Goal: Information Seeking & Learning: Learn about a topic

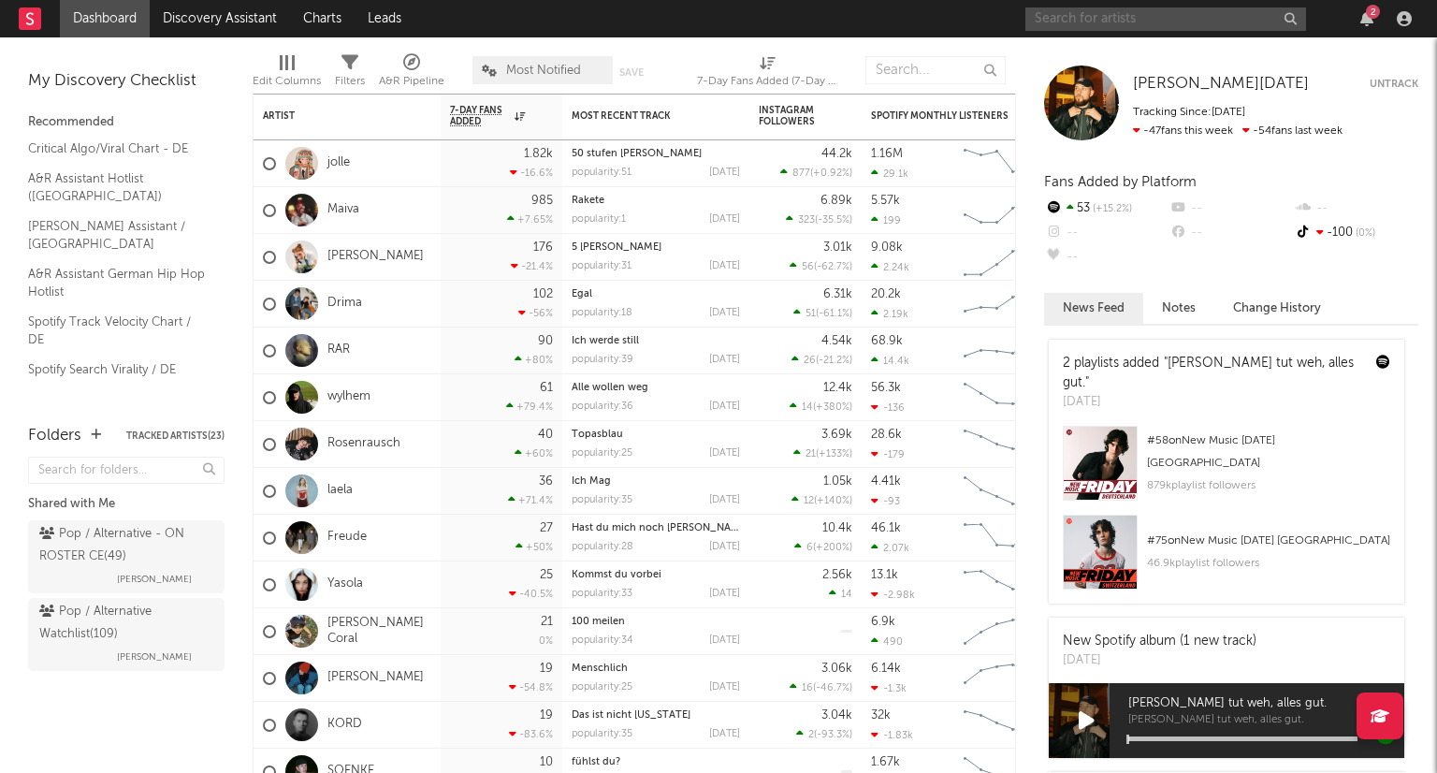
click at [1209, 14] on input "text" at bounding box center [1165, 18] width 281 height 23
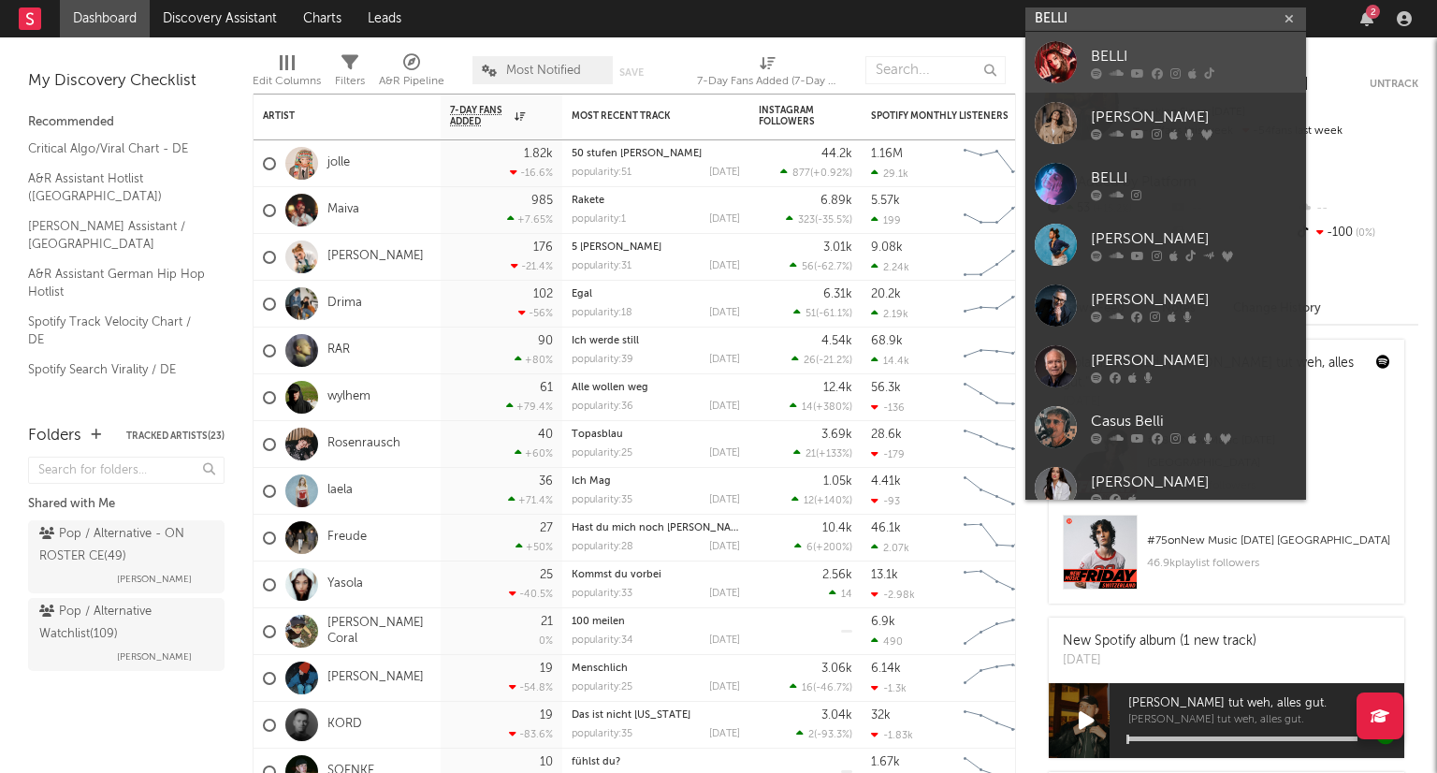
type input "BELLI"
click at [1218, 48] on div "BELLI" at bounding box center [1194, 56] width 206 height 22
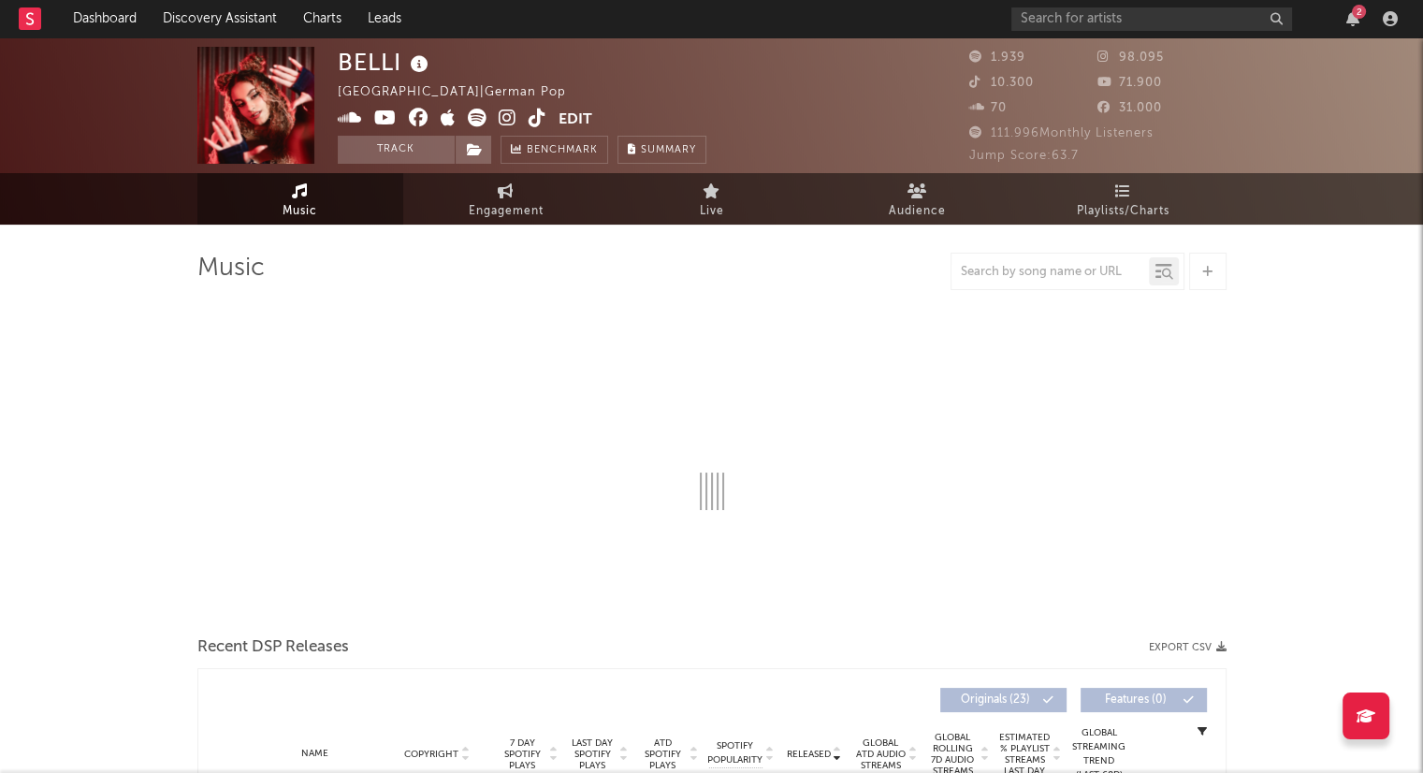
select select "6m"
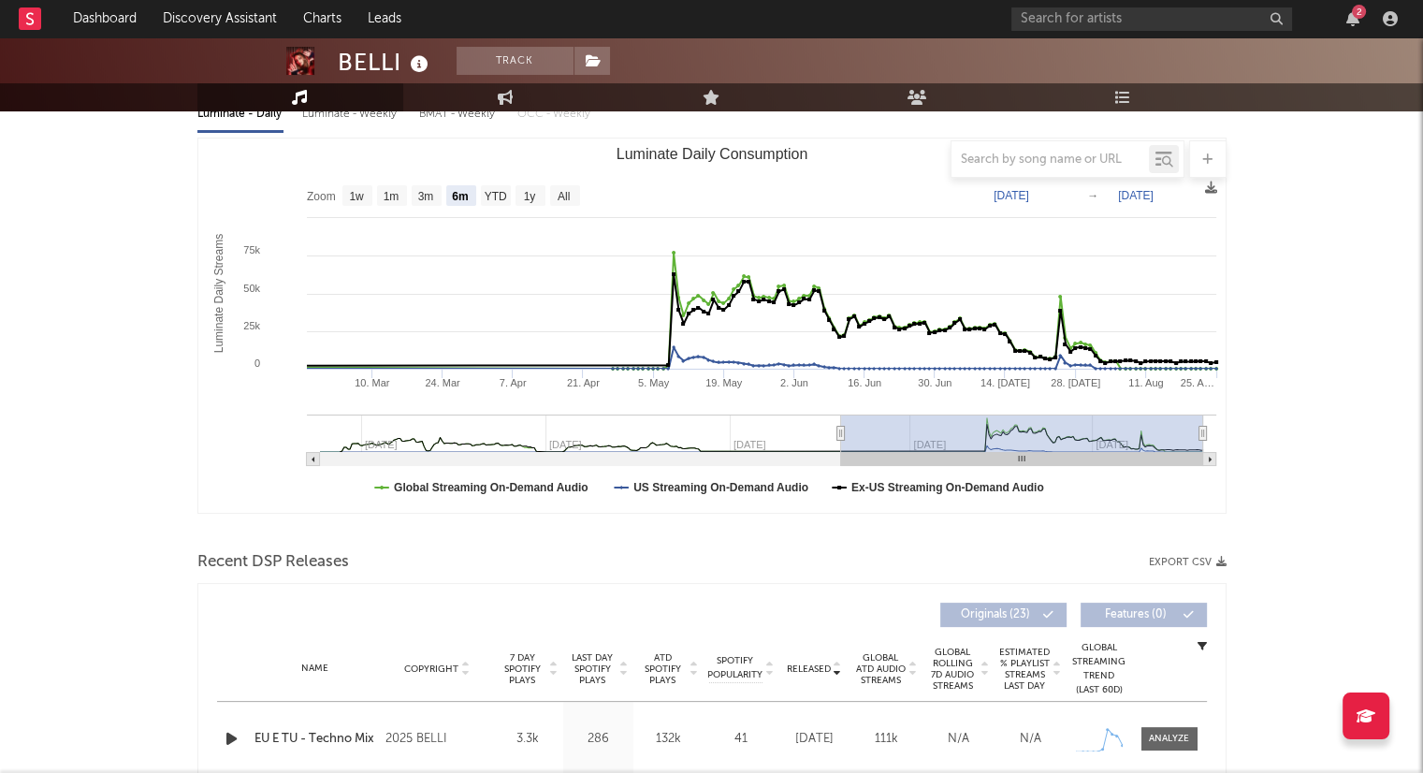
scroll to position [94, 0]
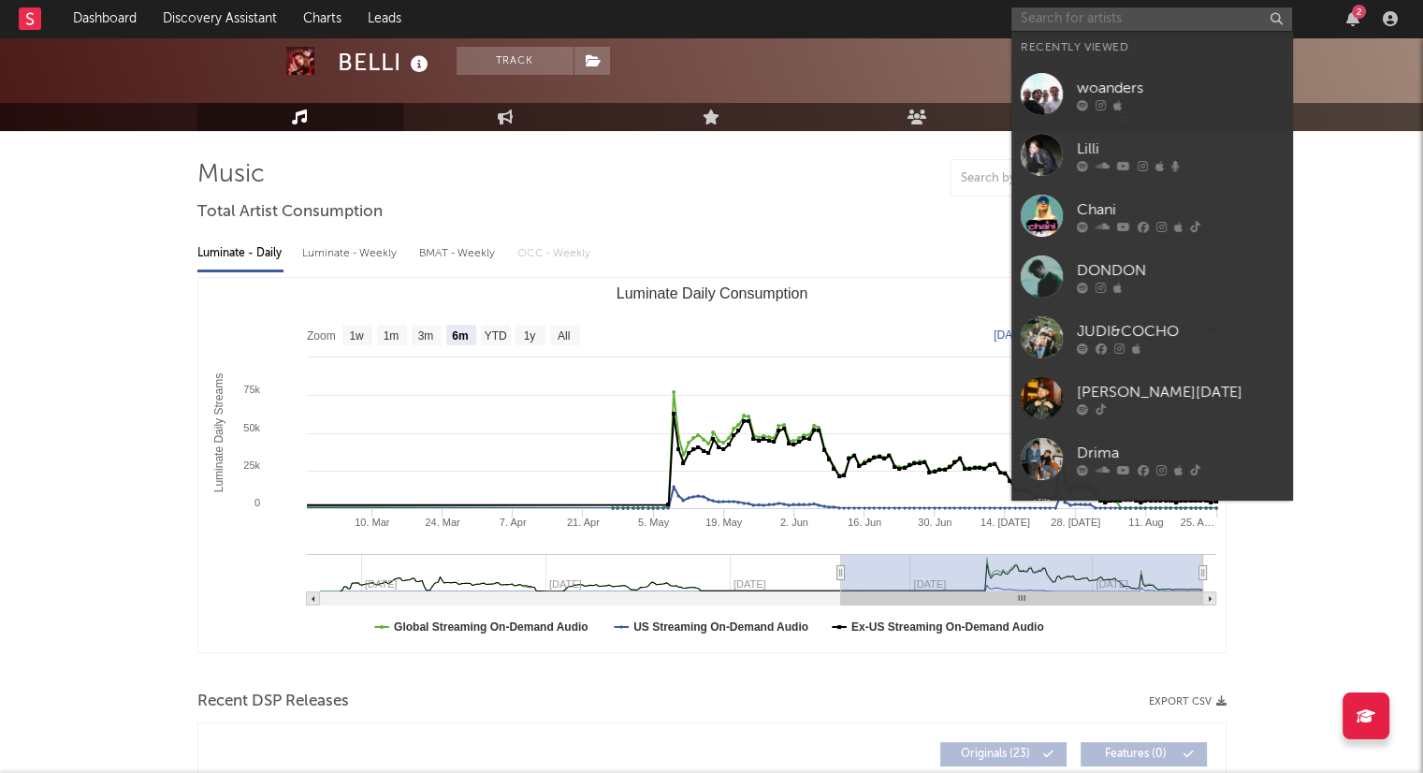
click at [1097, 16] on input "text" at bounding box center [1151, 18] width 281 height 23
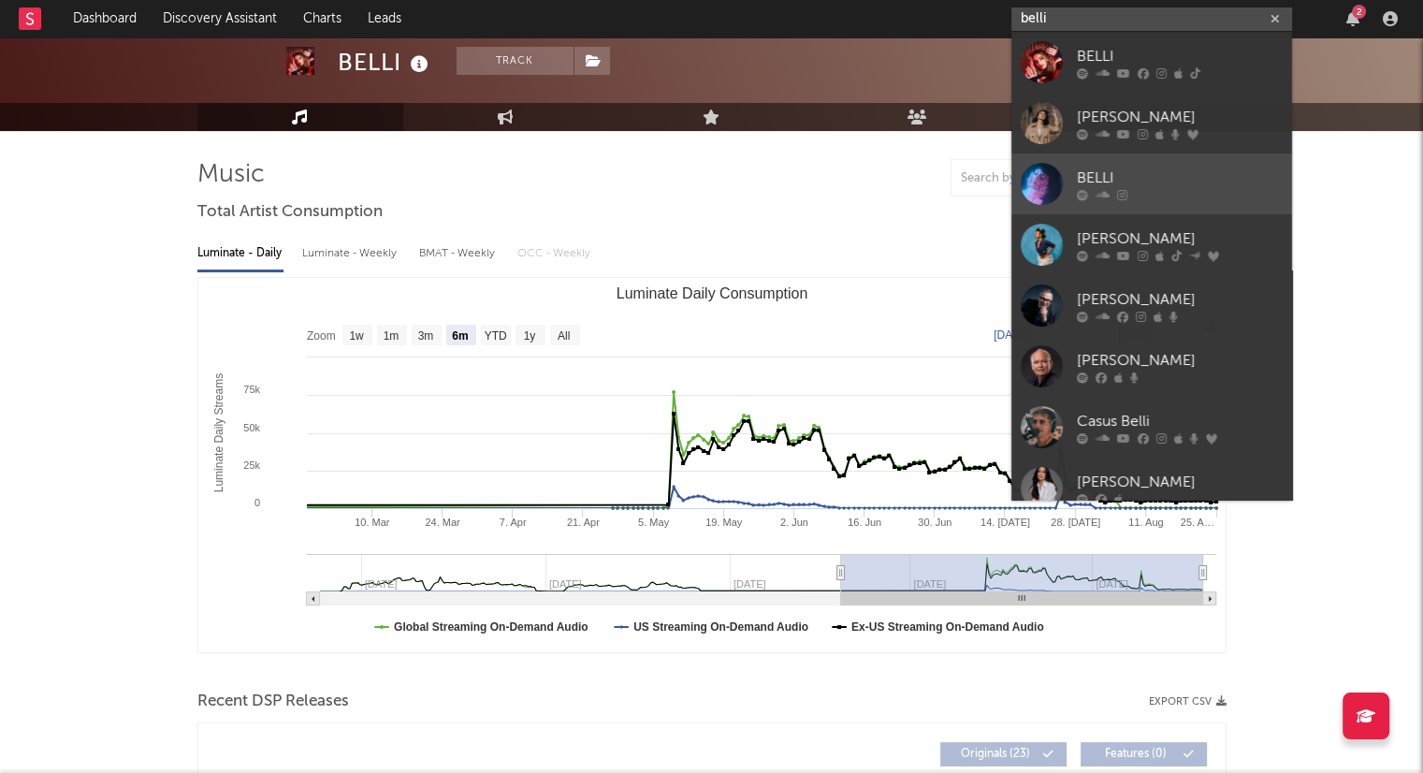
type input "belli"
click at [1179, 189] on div at bounding box center [1180, 194] width 206 height 11
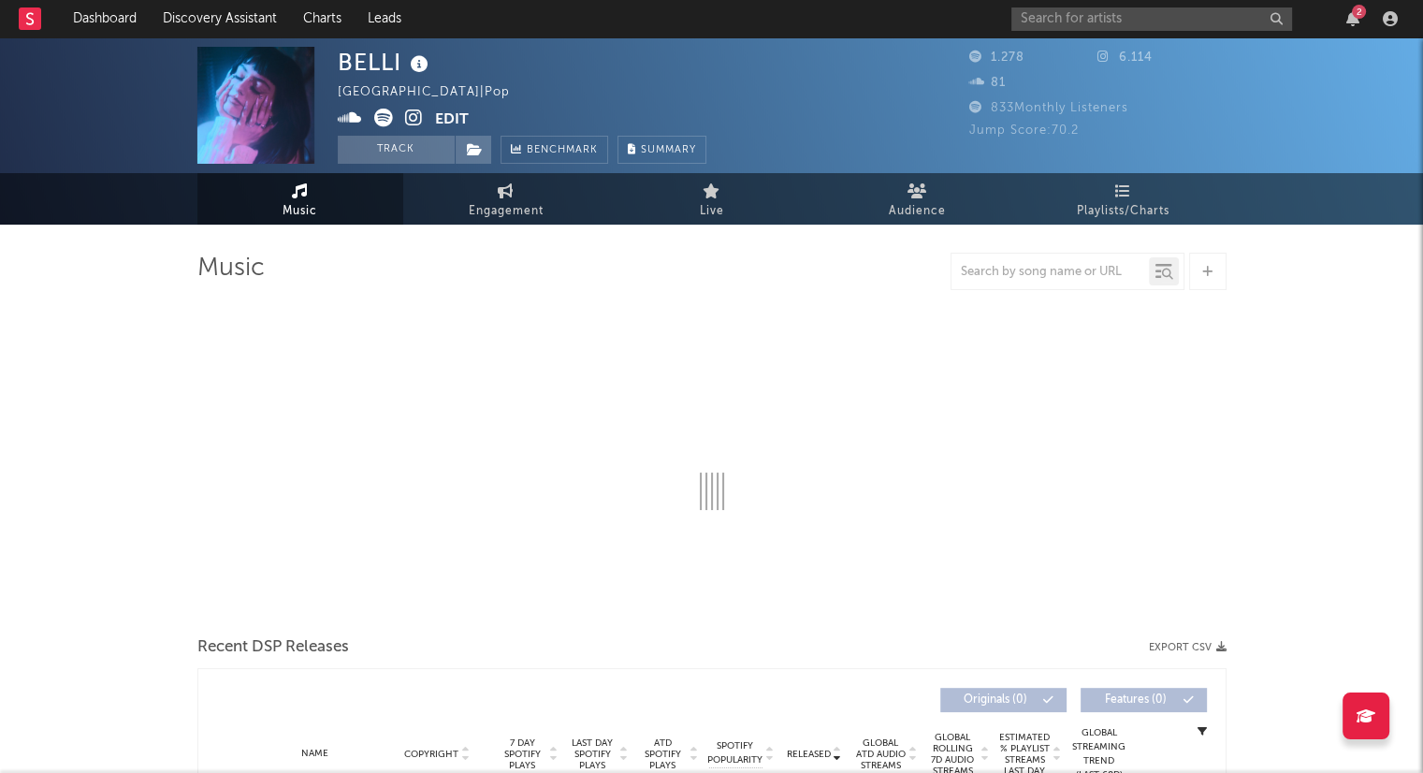
select select "1w"
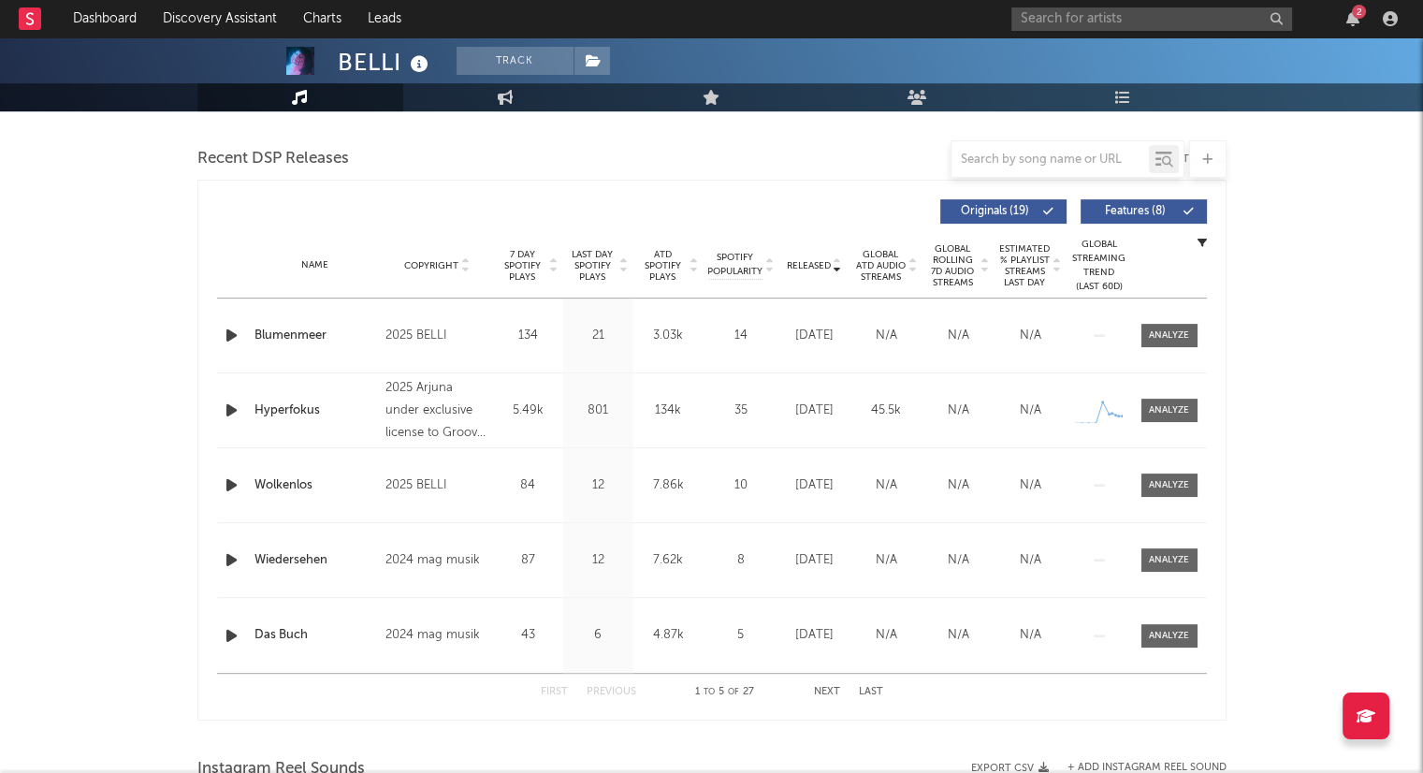
scroll to position [748, 0]
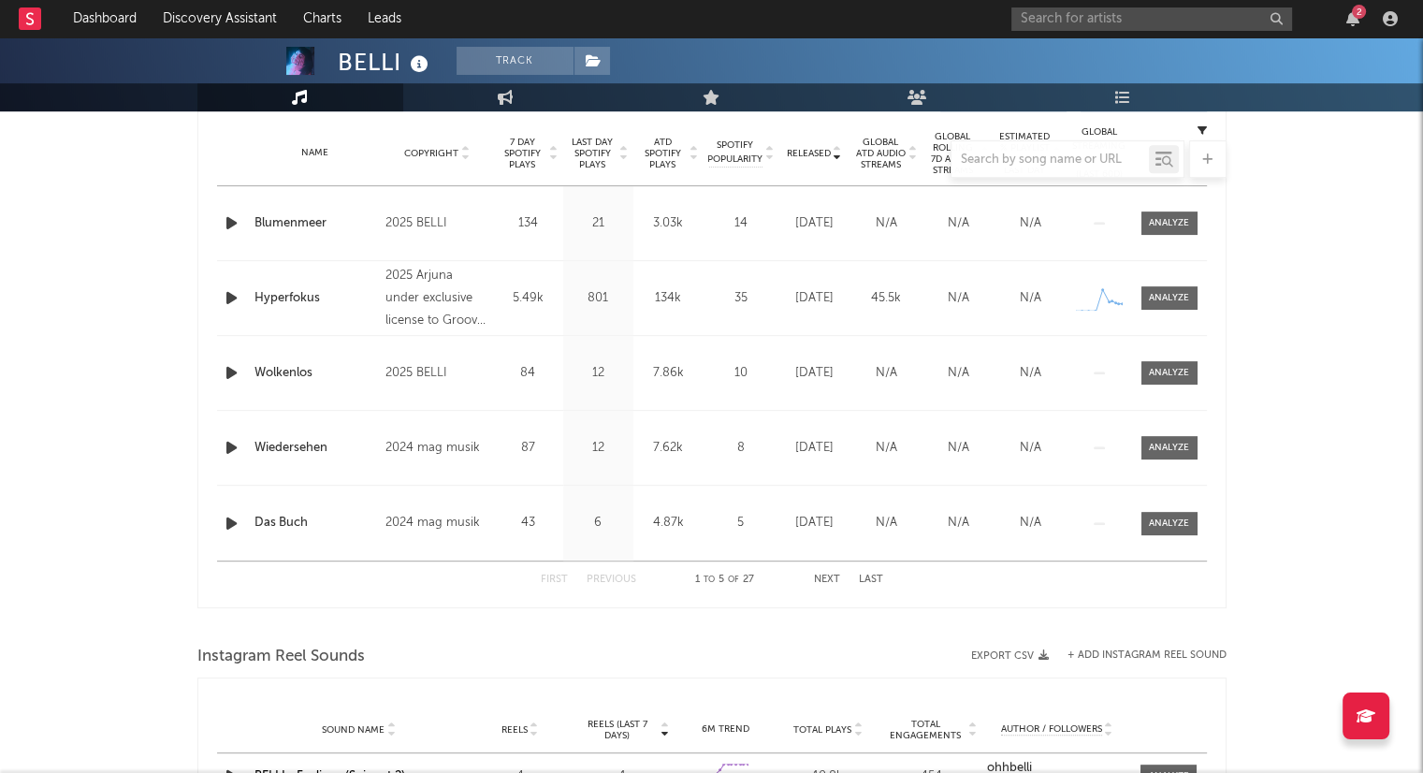
click at [827, 580] on button "Next" at bounding box center [827, 579] width 26 height 10
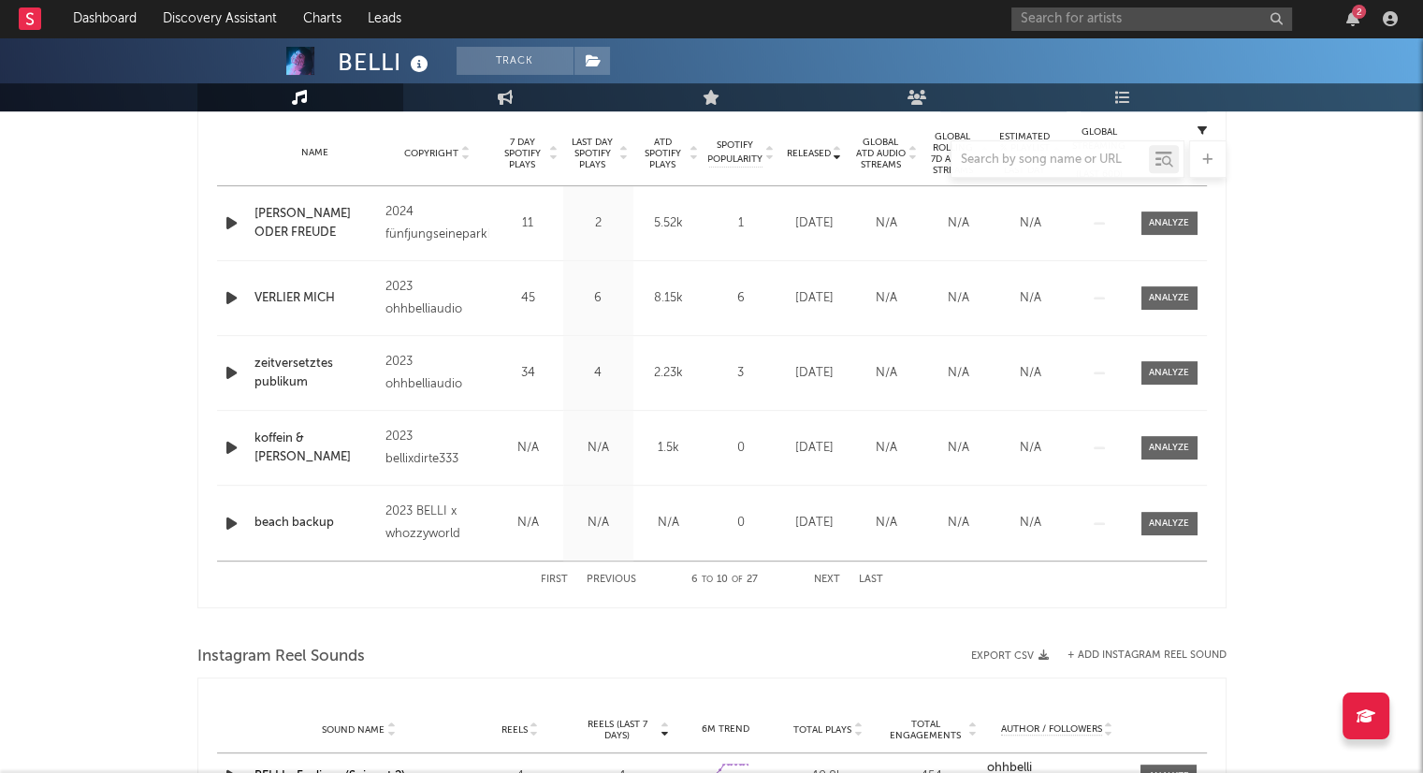
click at [816, 580] on button "Next" at bounding box center [827, 579] width 26 height 10
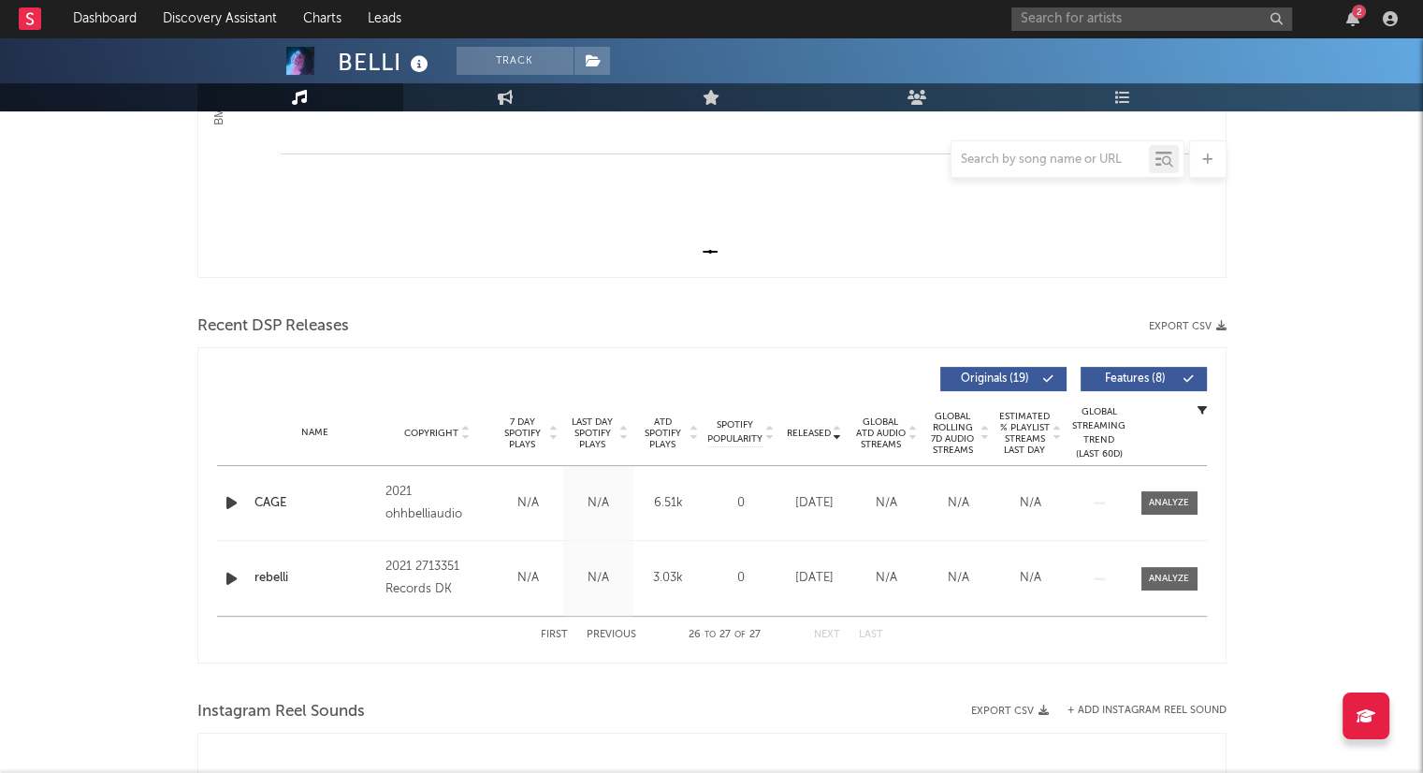
scroll to position [468, 0]
click at [598, 636] on button "Previous" at bounding box center [612, 636] width 50 height 10
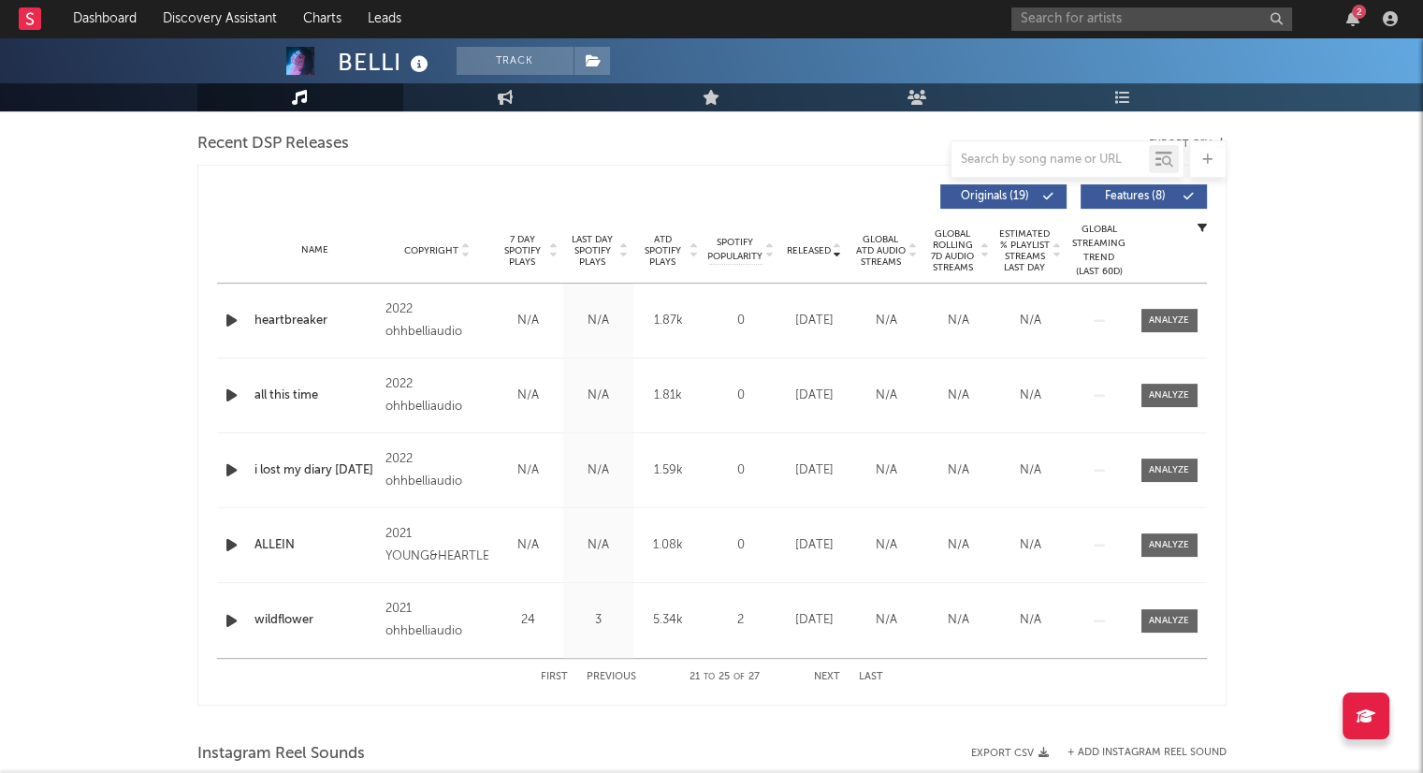
scroll to position [655, 0]
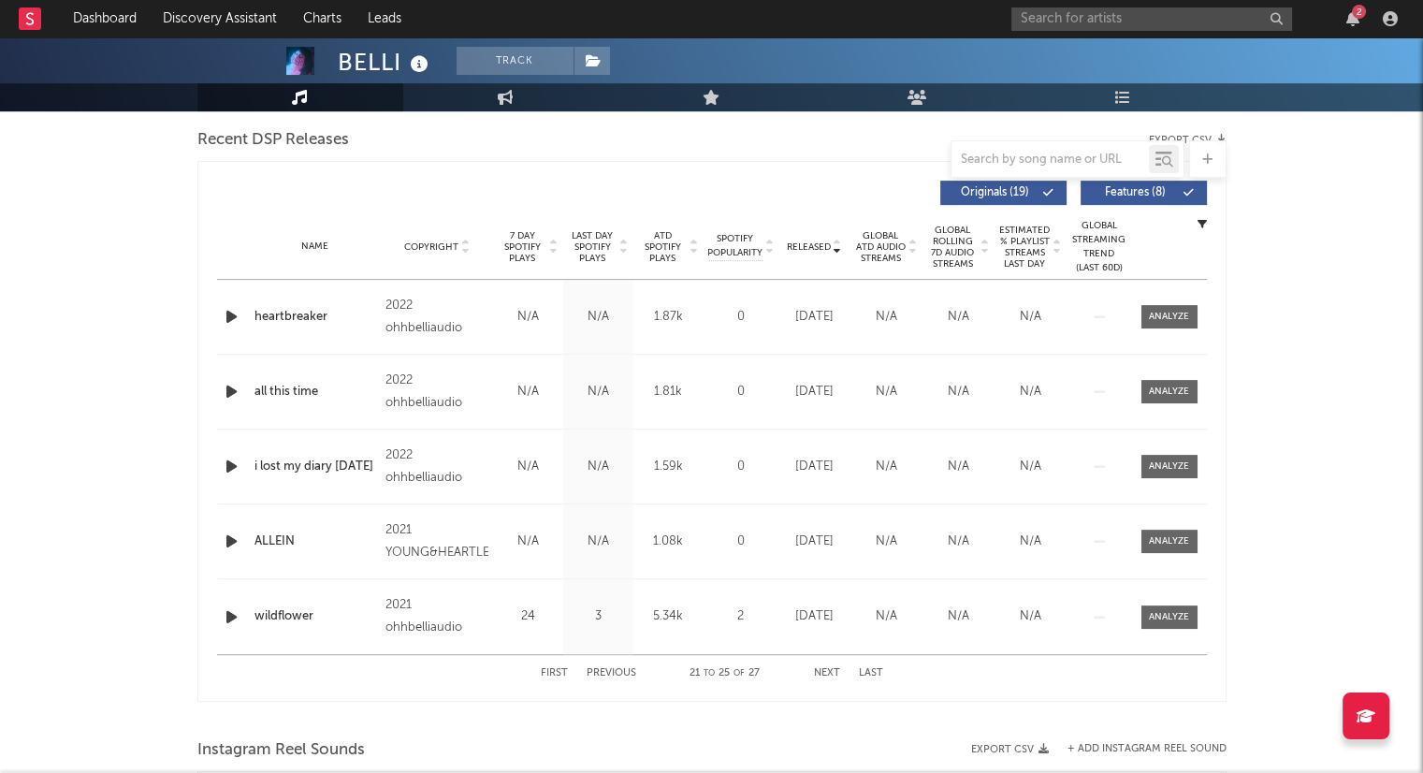
click at [558, 678] on div "First Previous 21 to 25 of 27 Next Last" at bounding box center [712, 673] width 342 height 36
click at [557, 673] on button "First" at bounding box center [554, 673] width 27 height 10
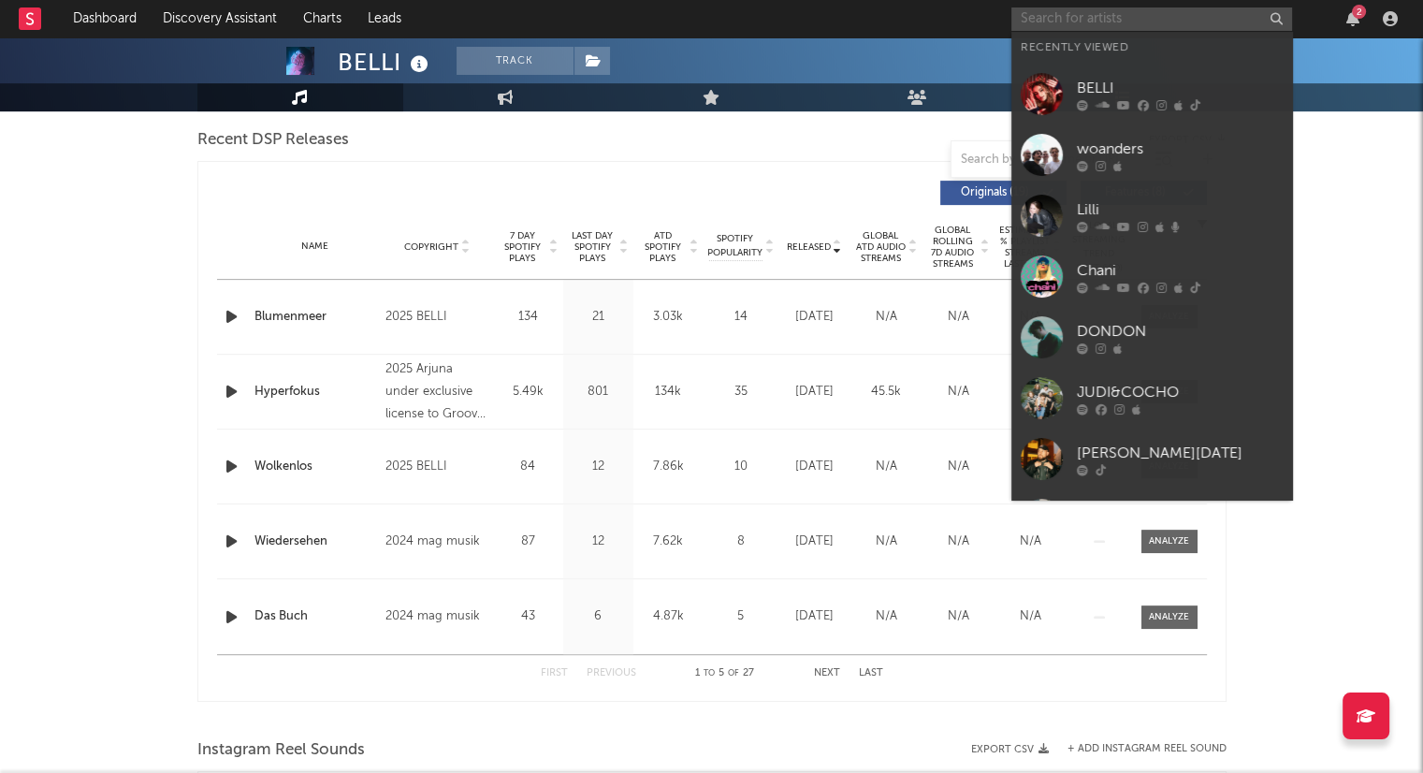
click at [1080, 23] on input "text" at bounding box center [1151, 18] width 281 height 23
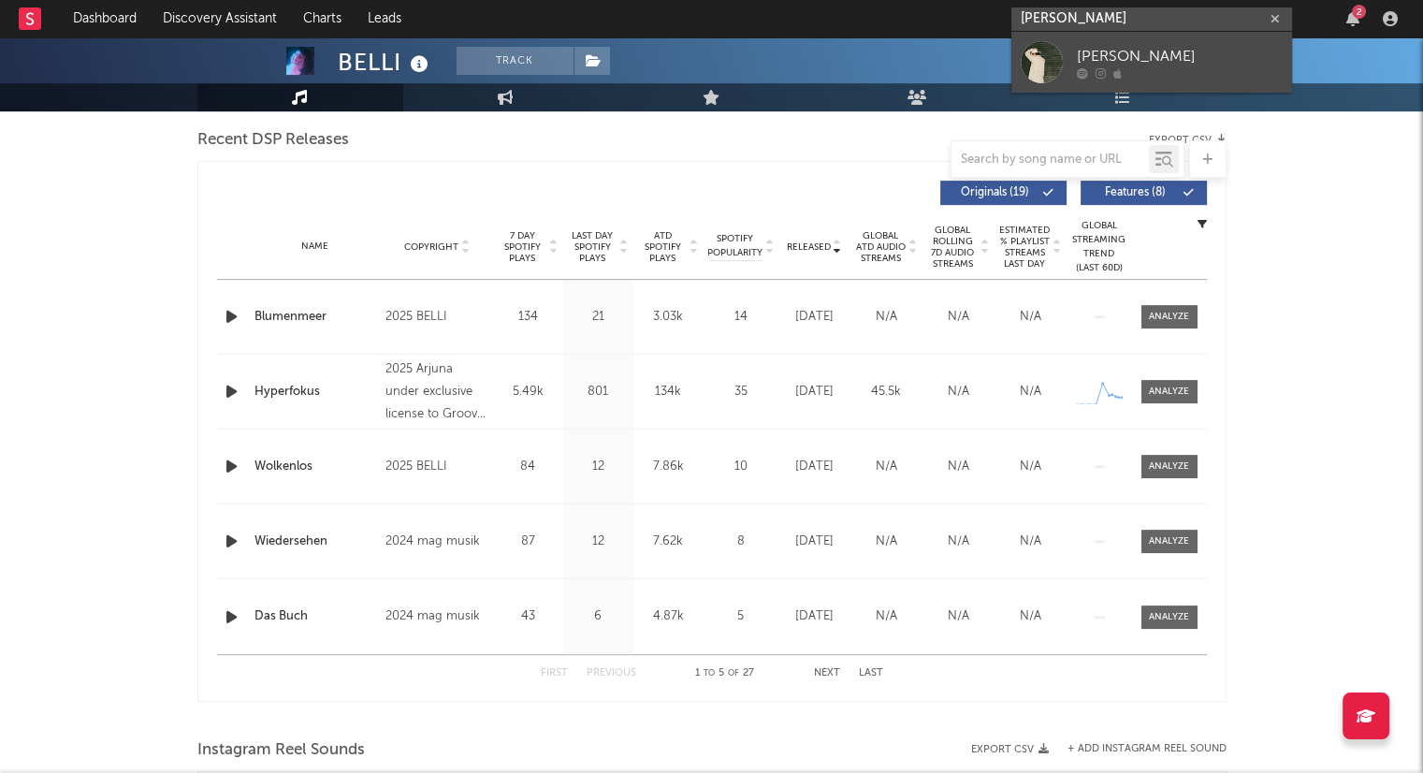
type input "[PERSON_NAME]"
click at [1182, 43] on link "[PERSON_NAME]" at bounding box center [1151, 62] width 281 height 61
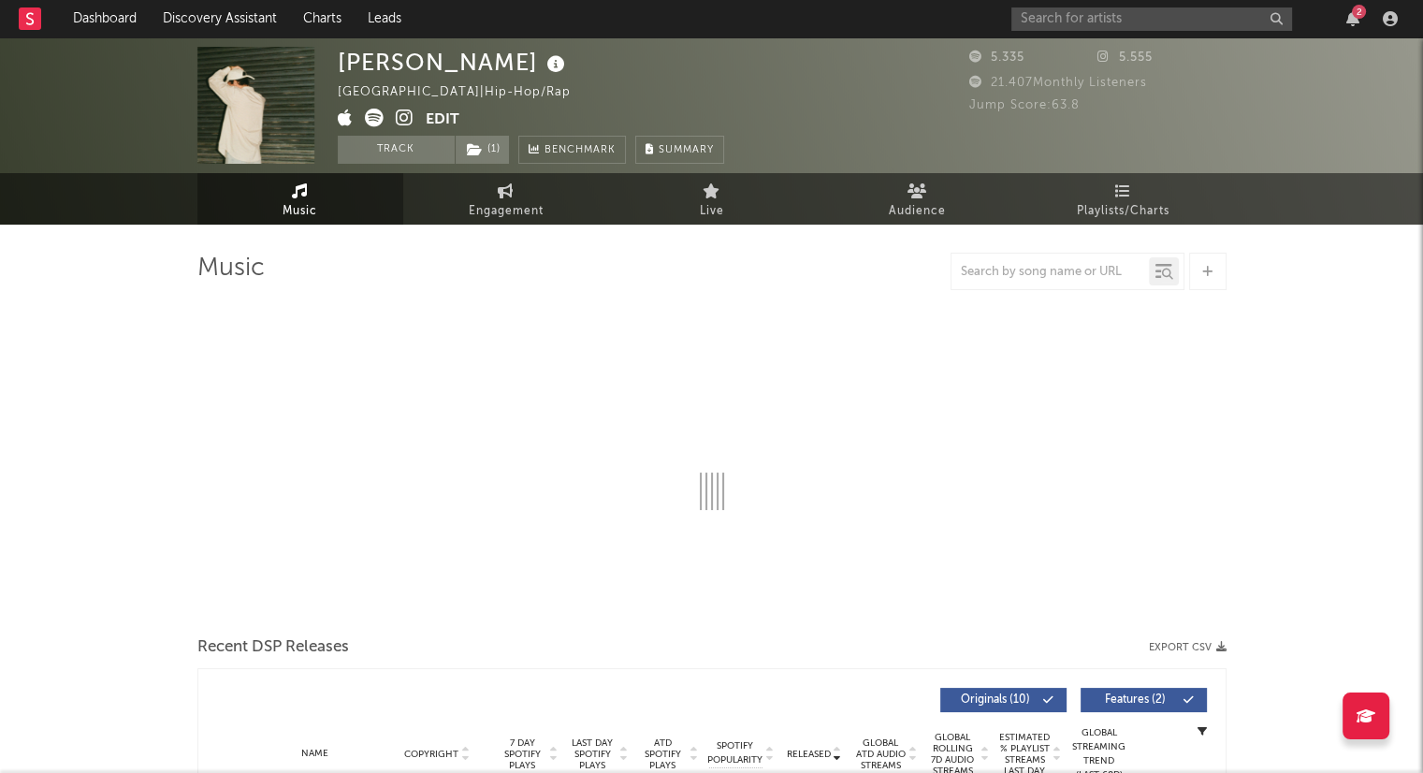
select select "1w"
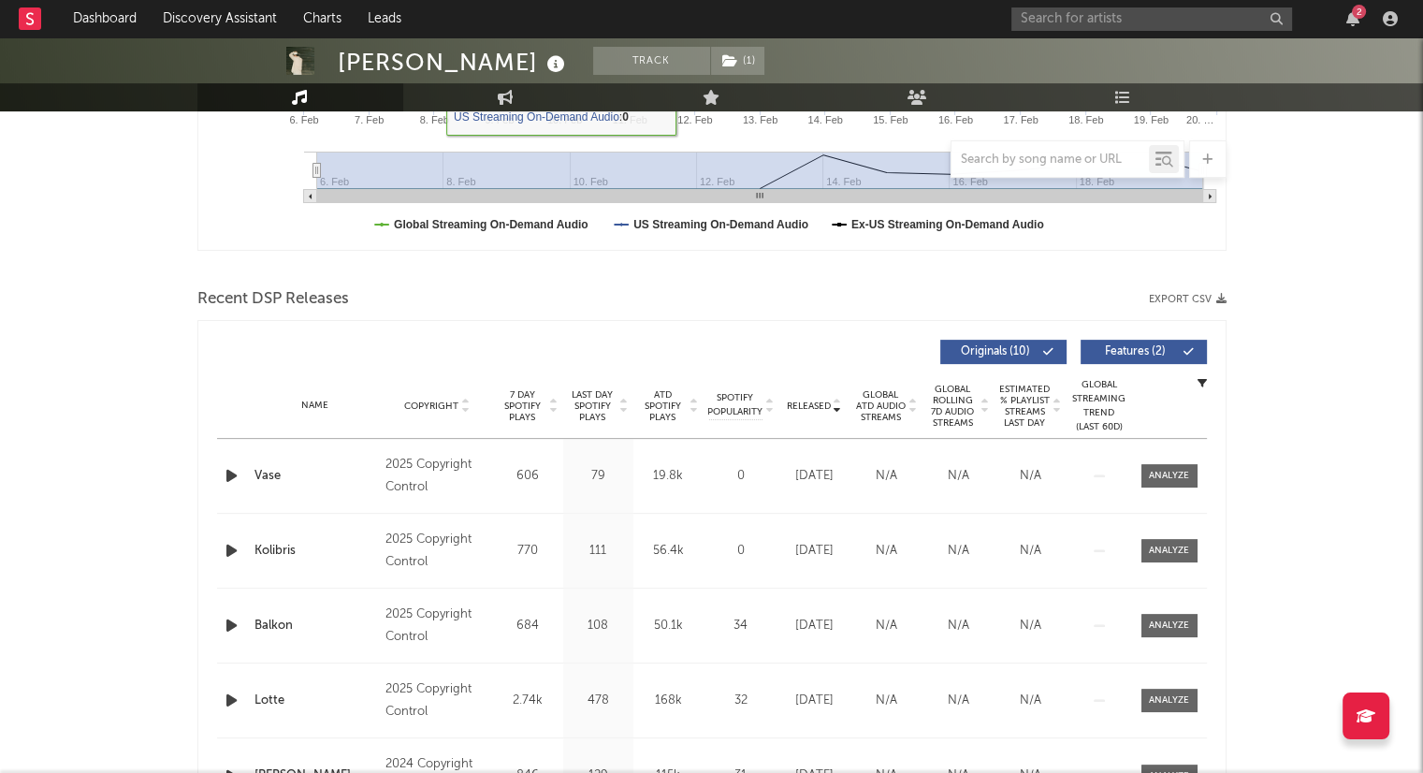
scroll to position [655, 0]
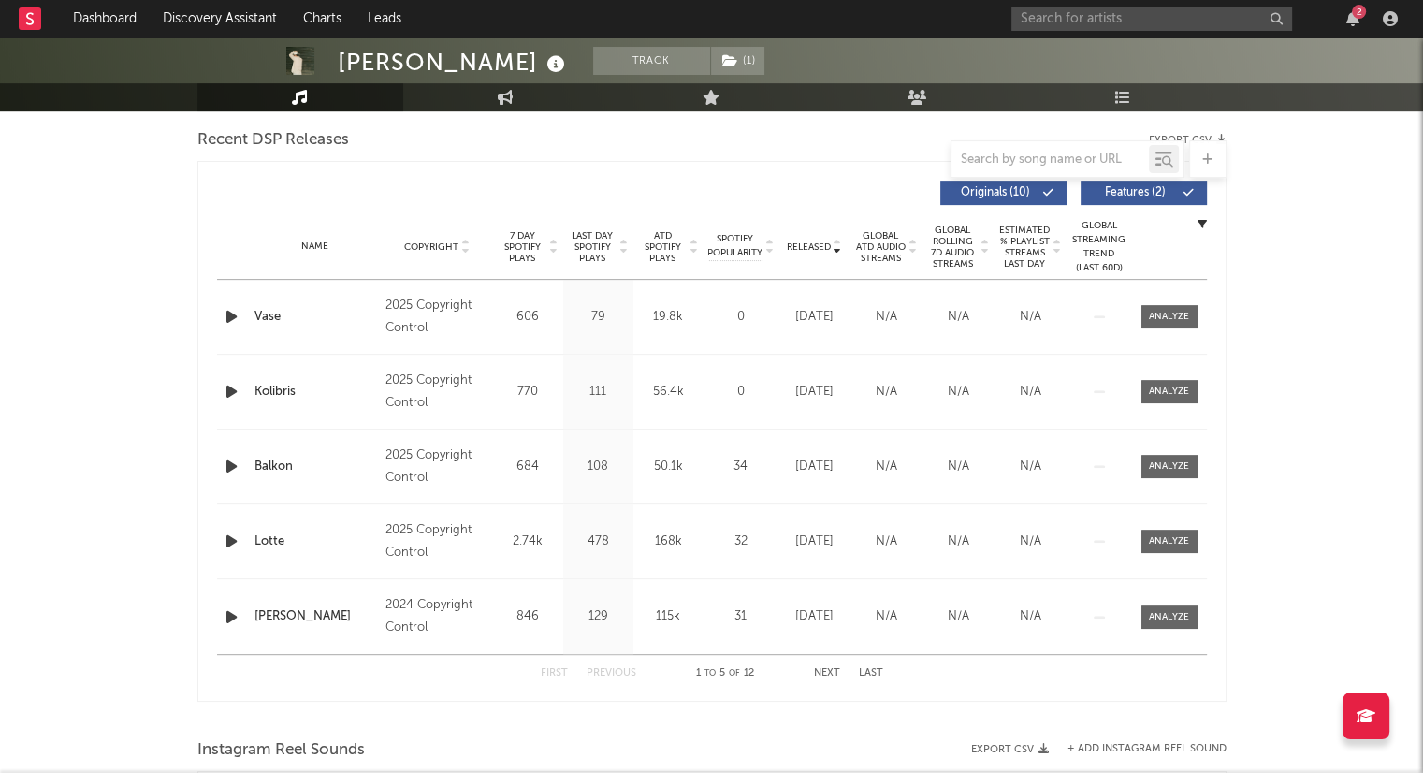
click at [819, 672] on button "Next" at bounding box center [827, 673] width 26 height 10
click at [814, 673] on button "Next" at bounding box center [827, 673] width 26 height 10
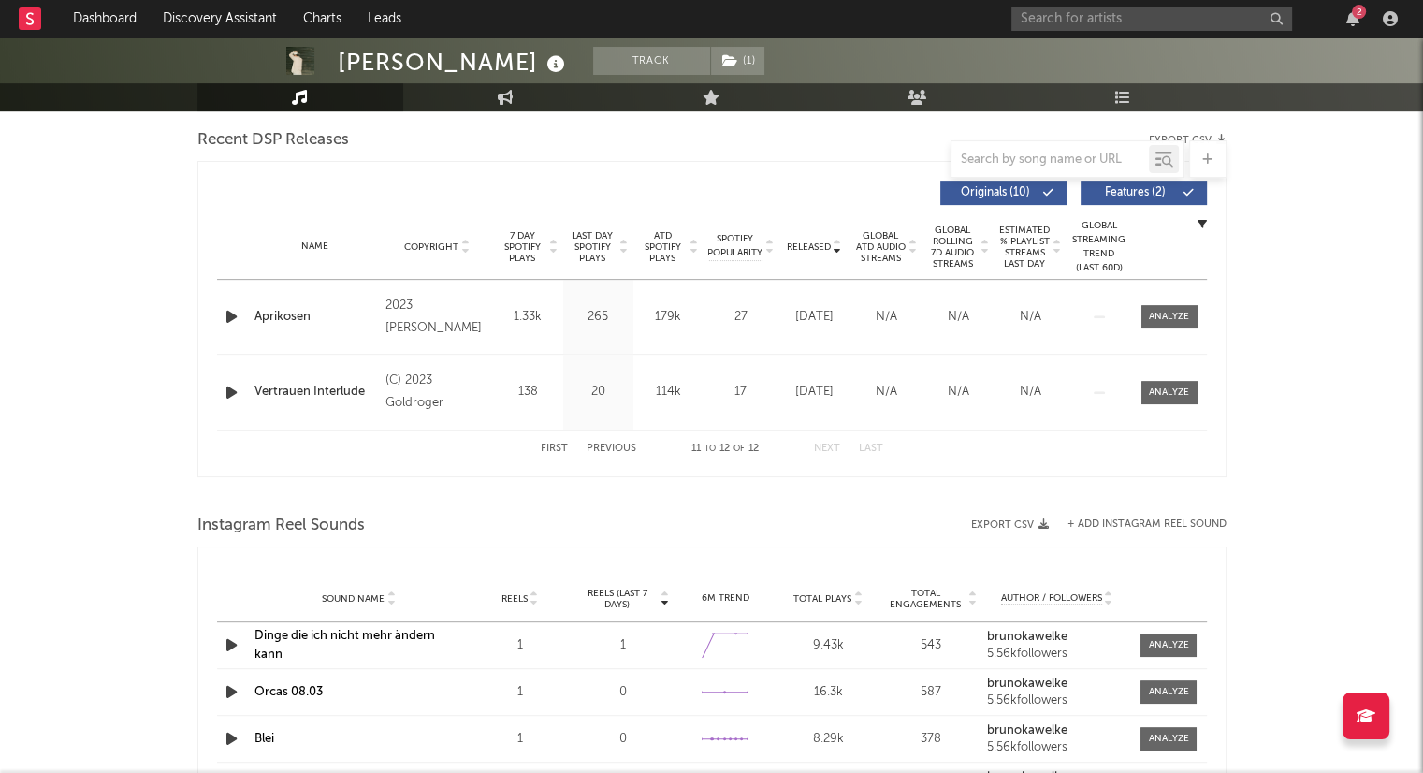
click at [550, 445] on button "First" at bounding box center [554, 448] width 27 height 10
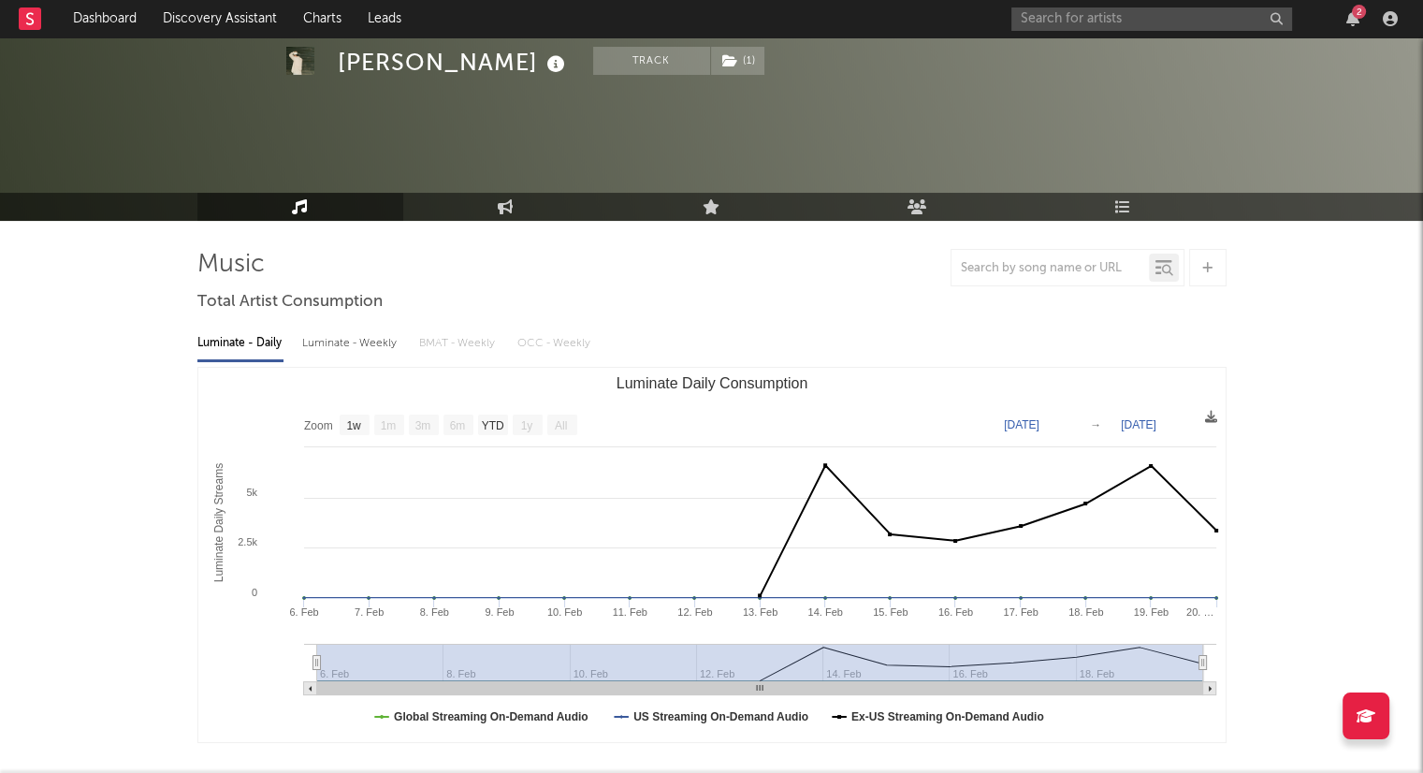
scroll to position [0, 0]
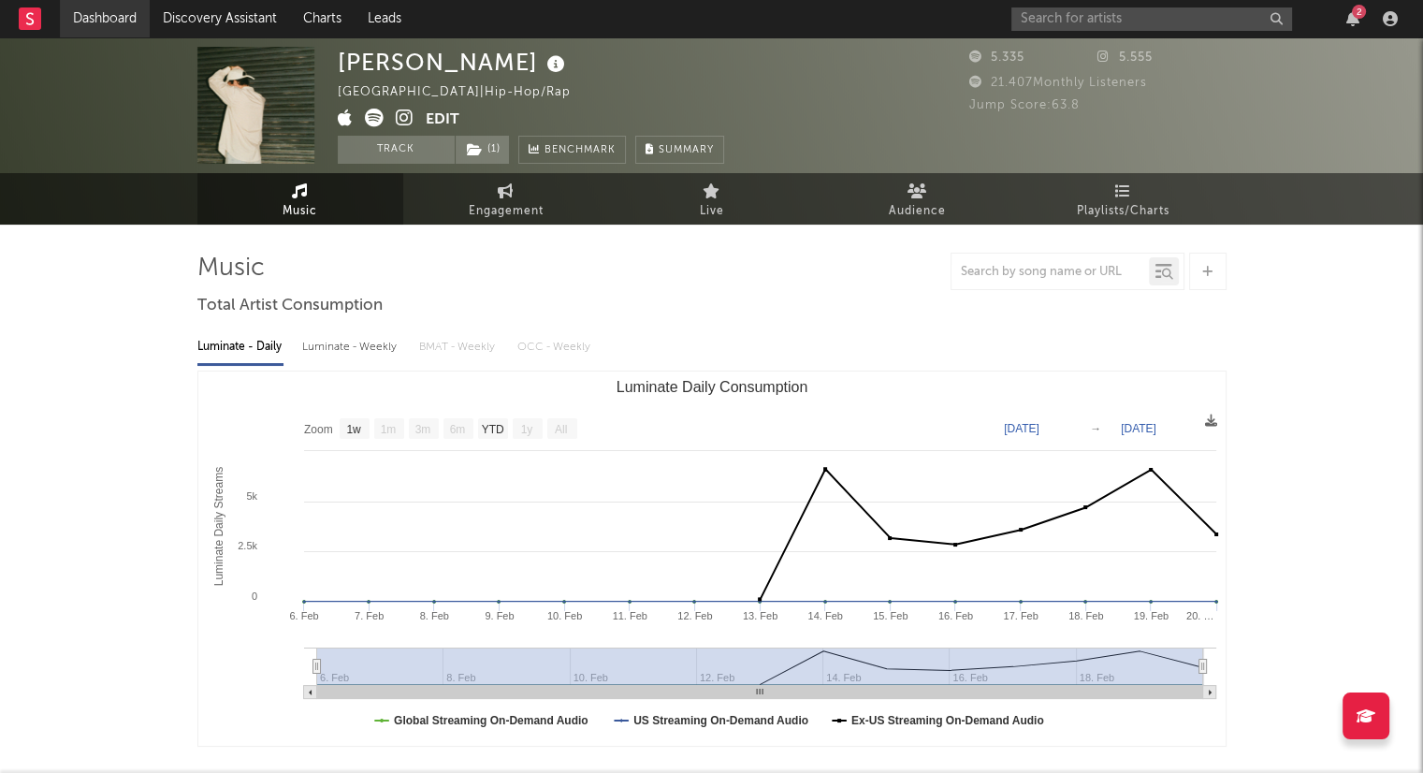
click at [107, 23] on link "Dashboard" at bounding box center [105, 18] width 90 height 37
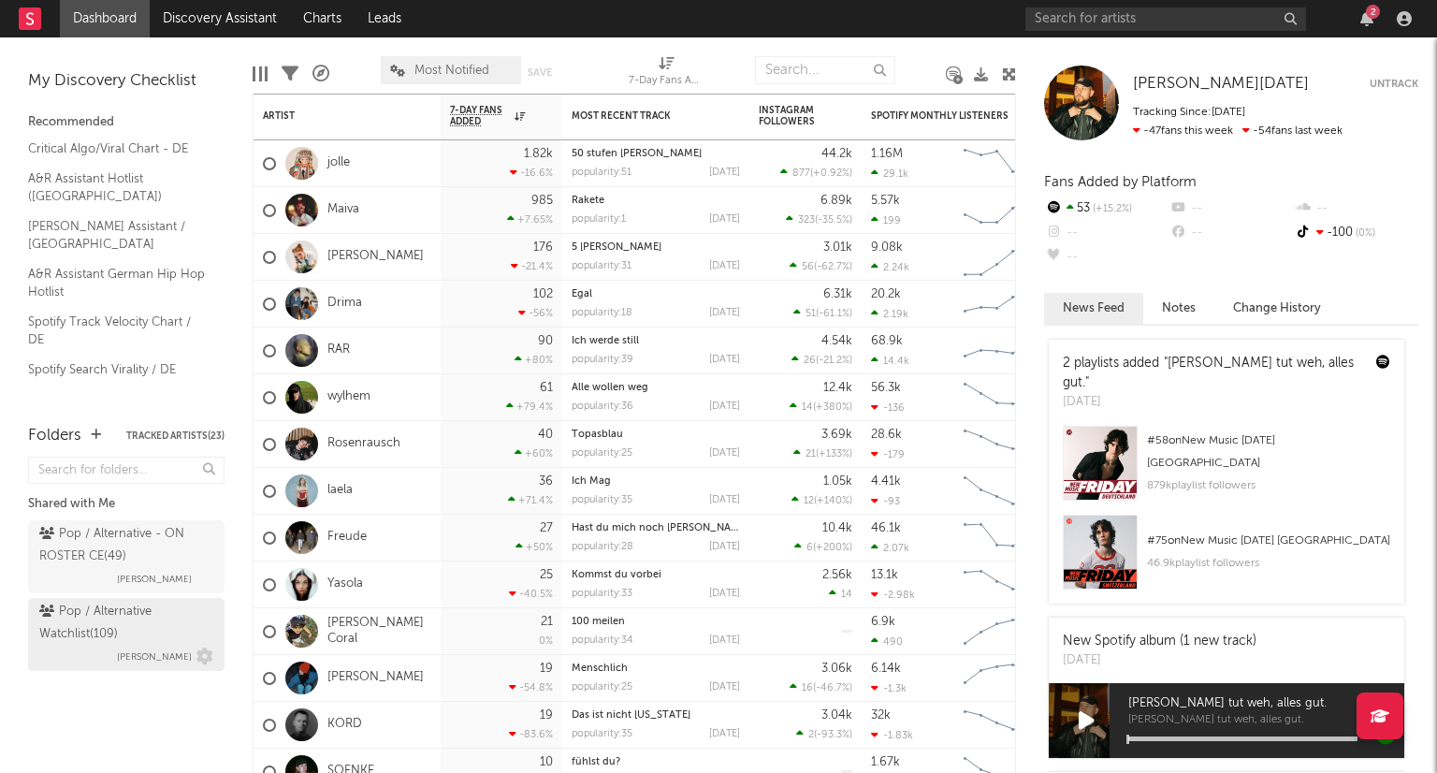
click at [90, 633] on div "Pop / Alternative Watchlist ( 109 )" at bounding box center [123, 623] width 169 height 45
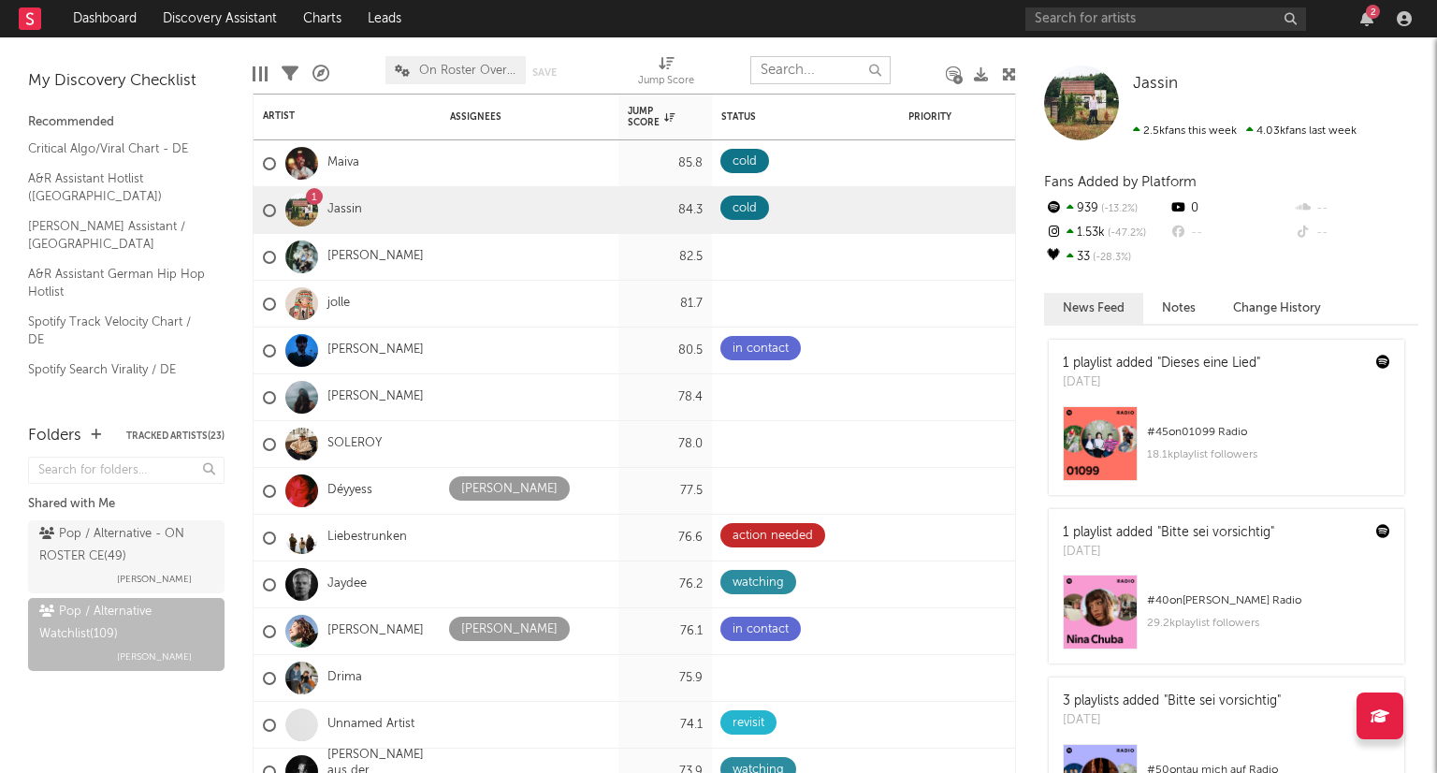
click at [813, 76] on input "text" at bounding box center [820, 70] width 140 height 28
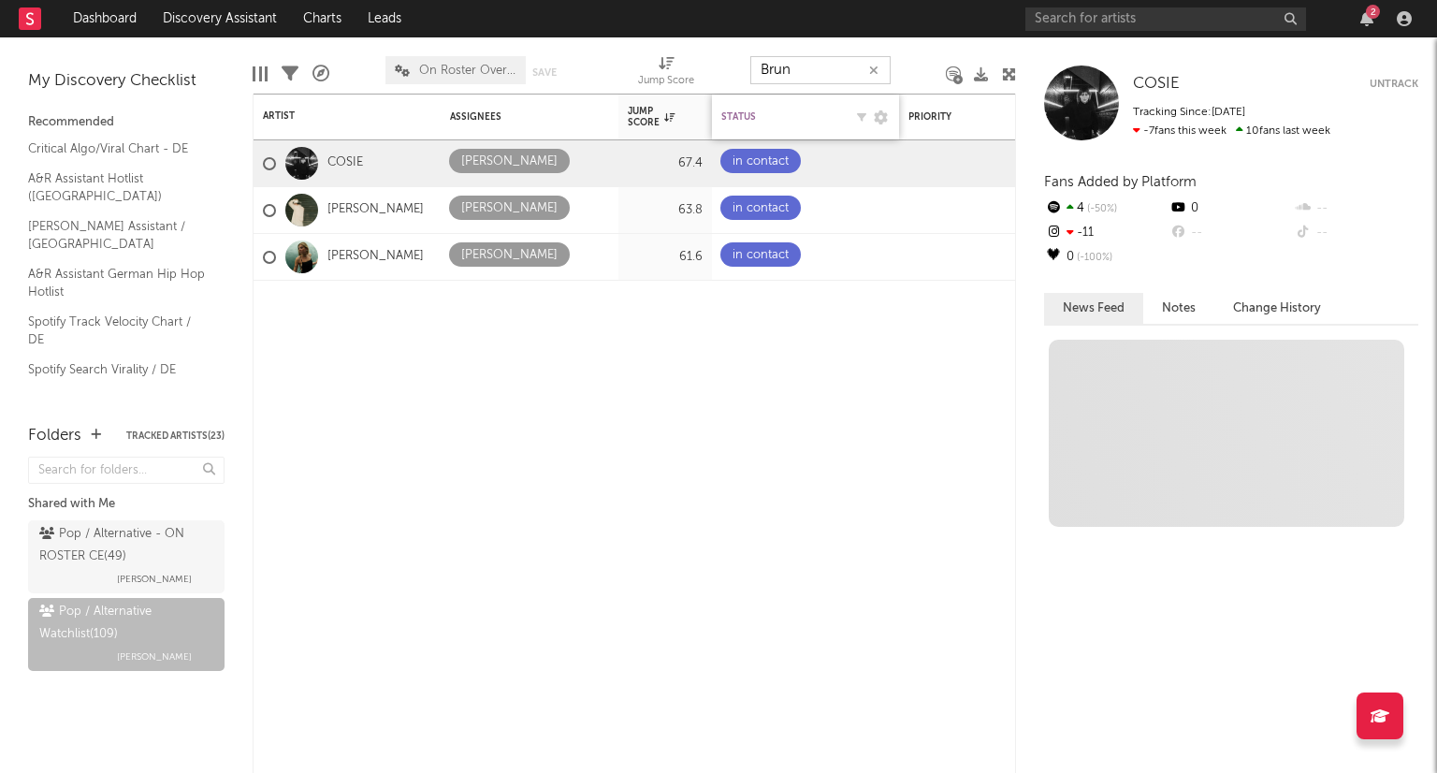
type input "[PERSON_NAME]"
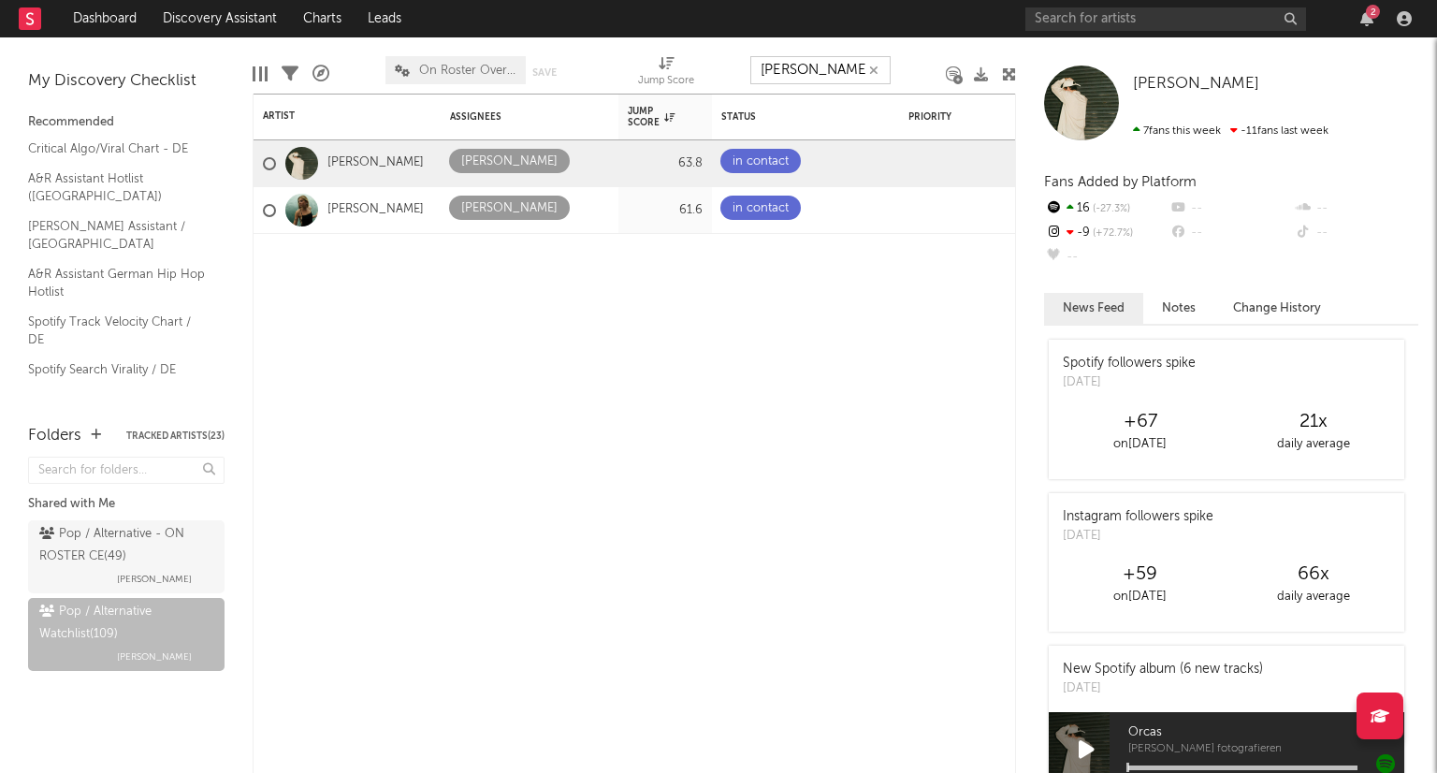
click at [871, 71] on icon "button" at bounding box center [873, 71] width 9 height 12
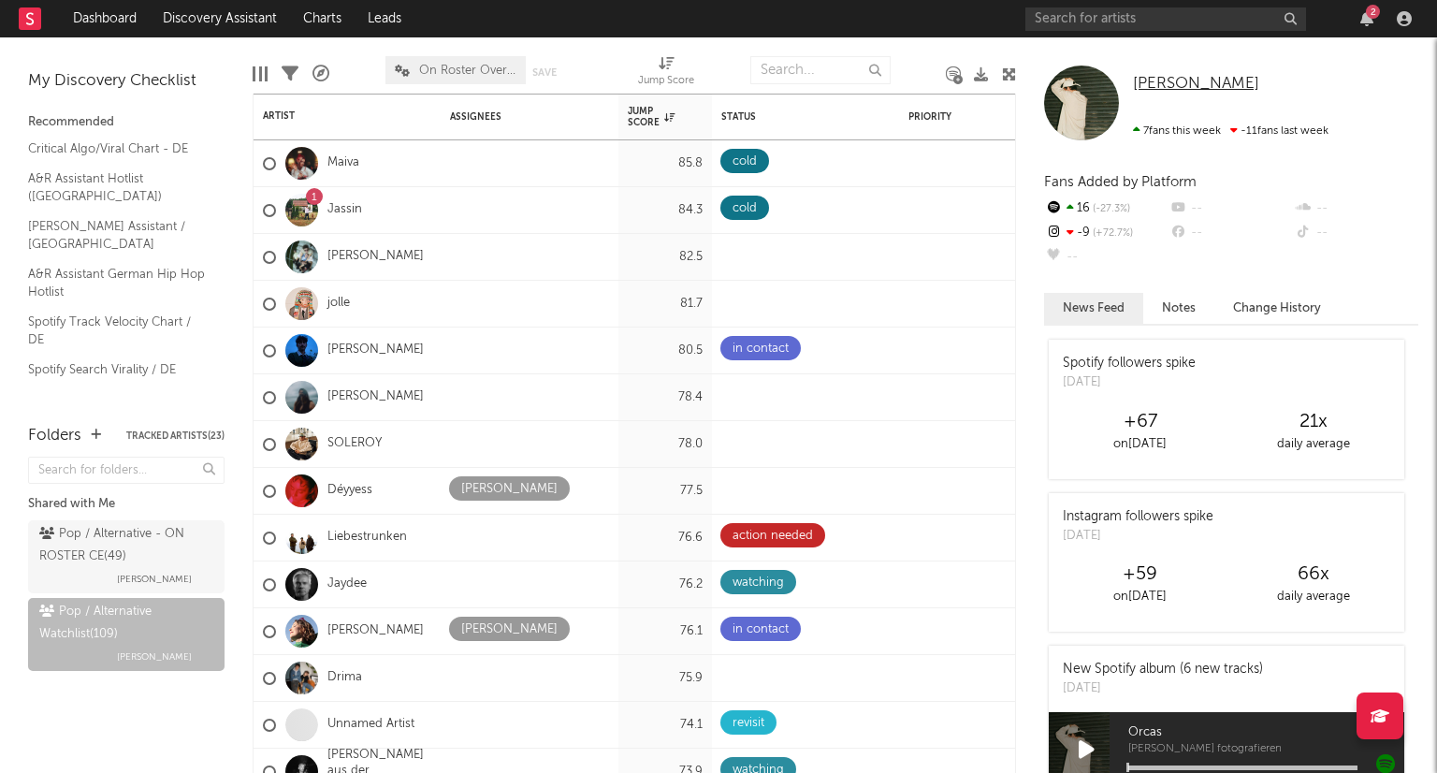
click at [1190, 83] on span "[PERSON_NAME]" at bounding box center [1196, 84] width 126 height 16
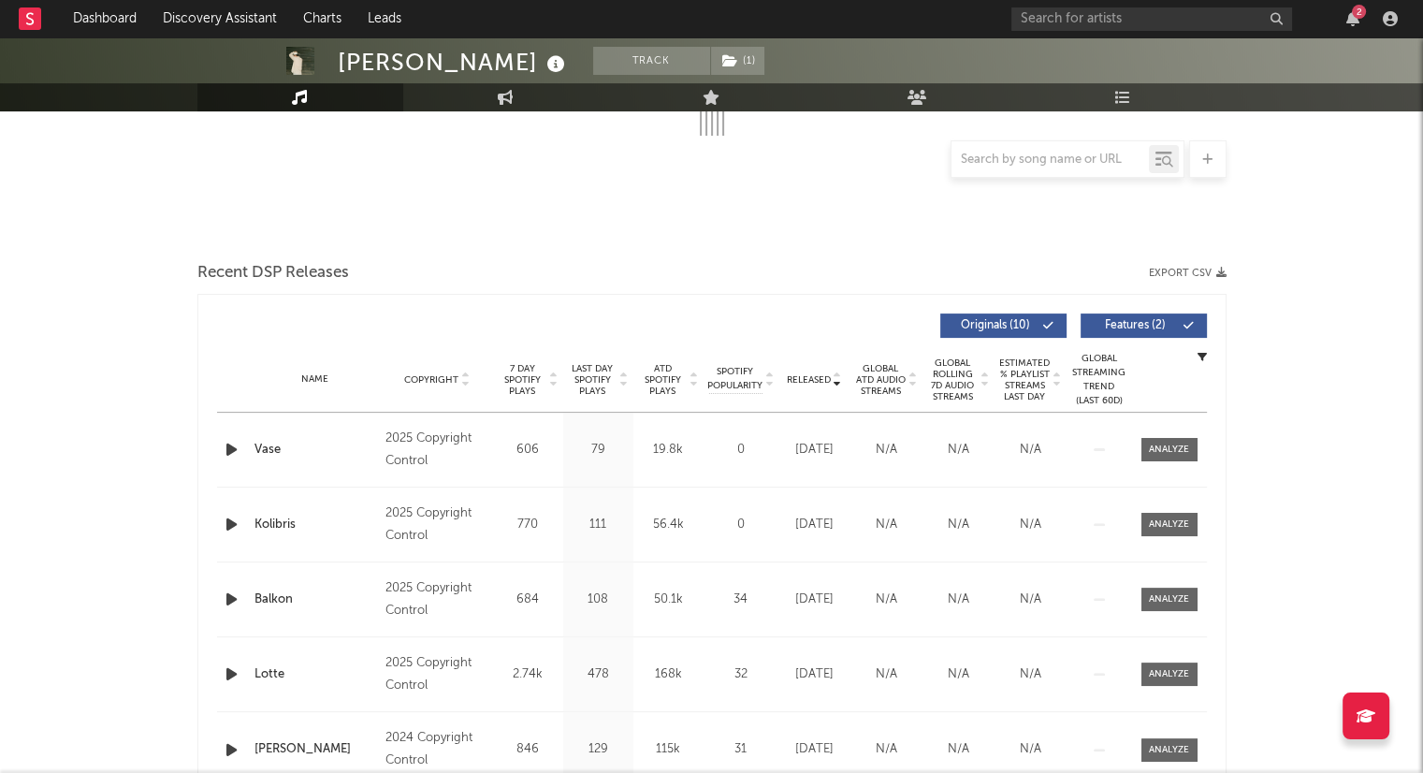
select select "1w"
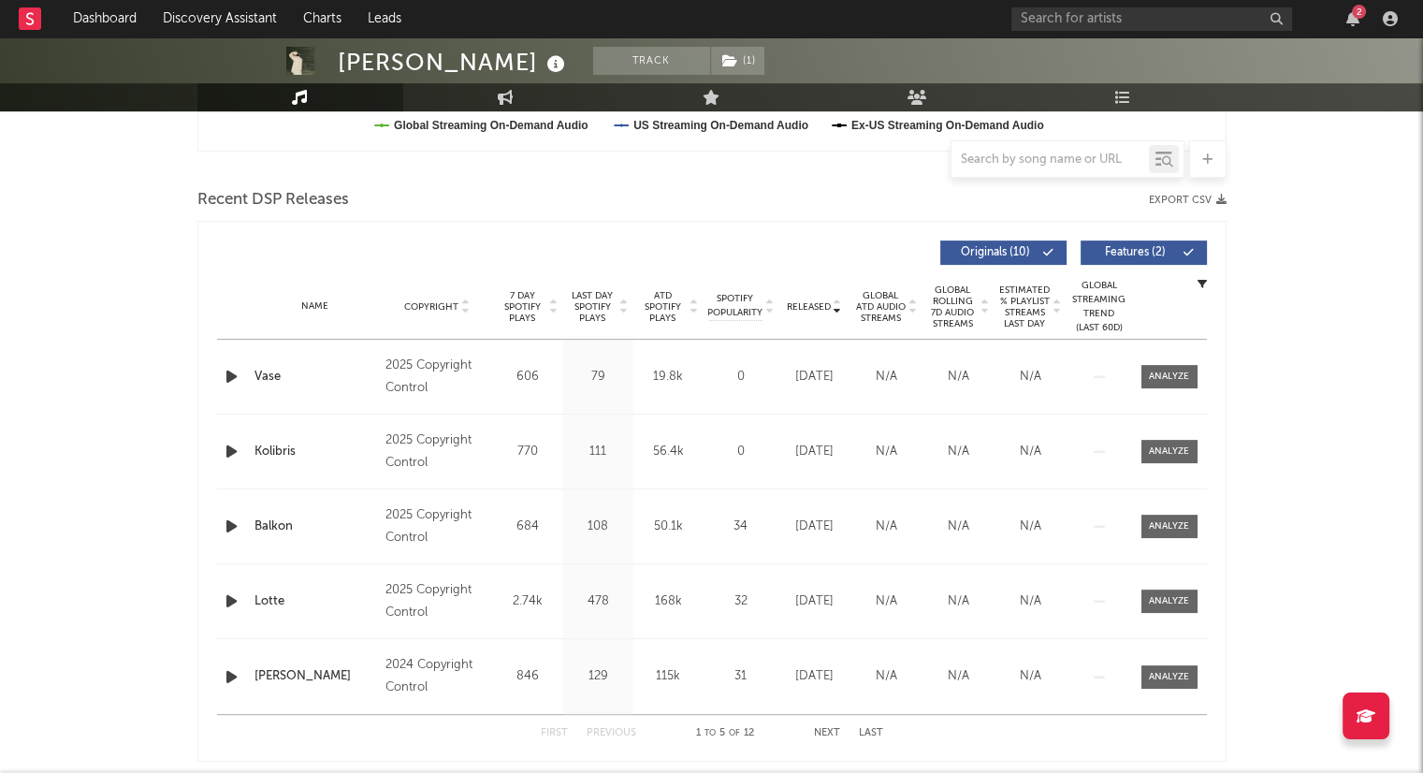
scroll to position [708, 0]
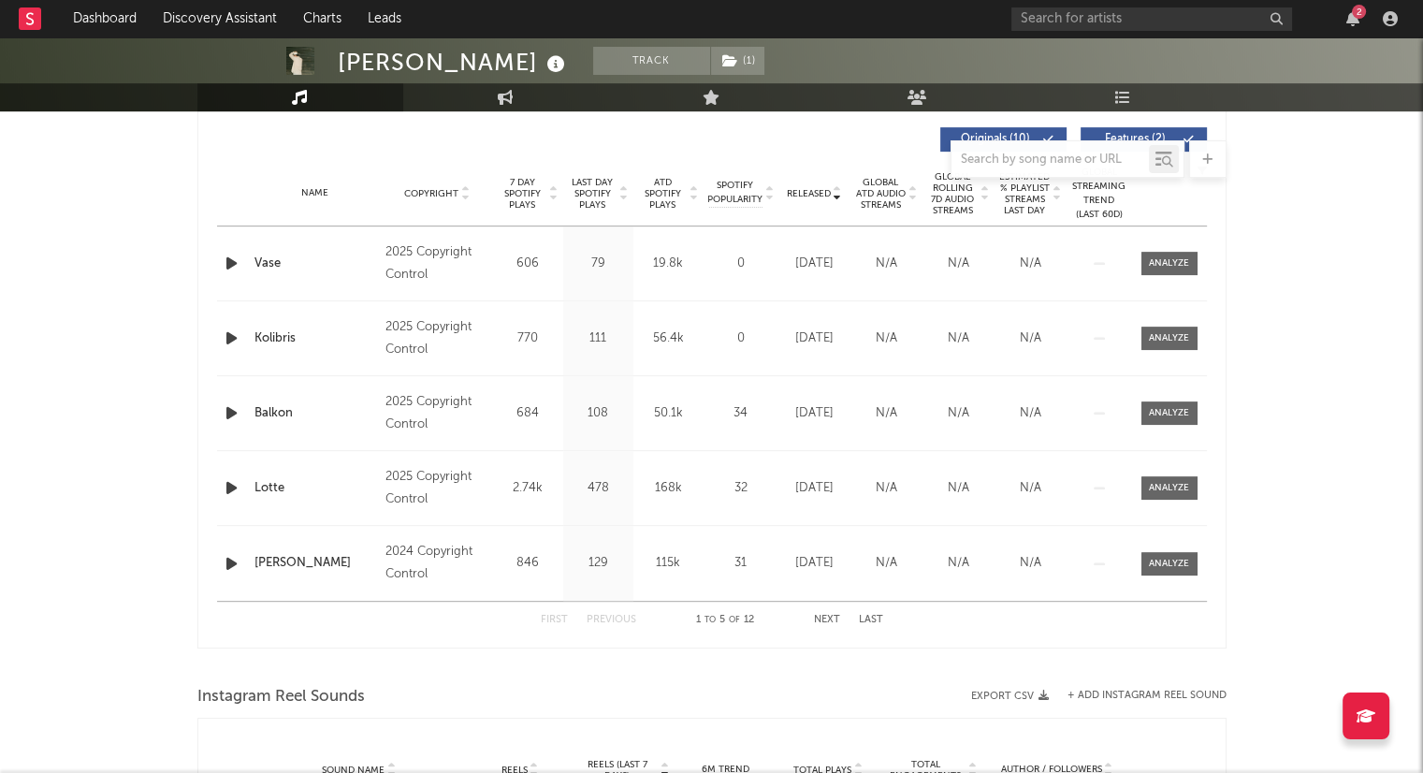
click at [825, 610] on div "First Previous 1 to 5 of 12 Next Last" at bounding box center [712, 620] width 342 height 36
click at [838, 617] on button "Next" at bounding box center [827, 620] width 26 height 10
click at [551, 622] on button "First" at bounding box center [554, 620] width 27 height 10
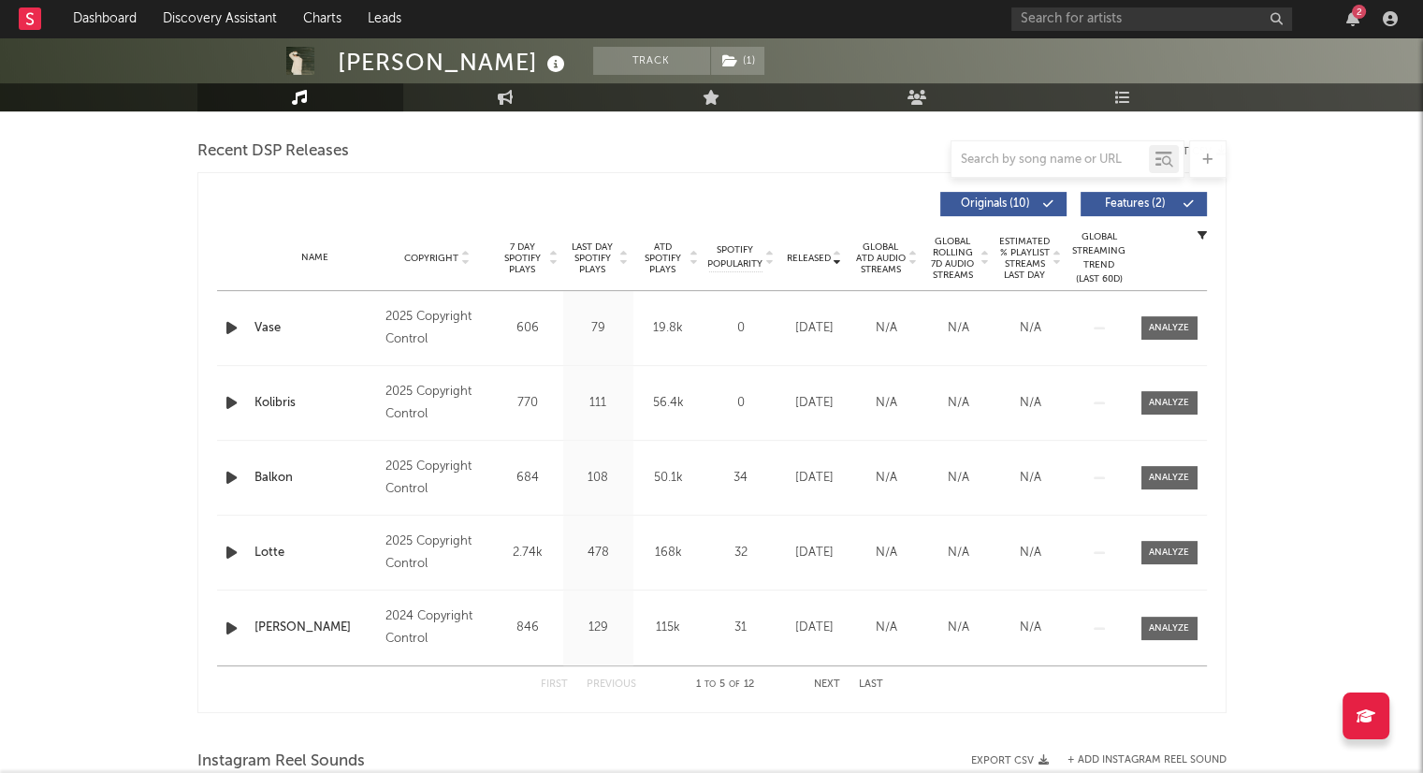
scroll to position [615, 0]
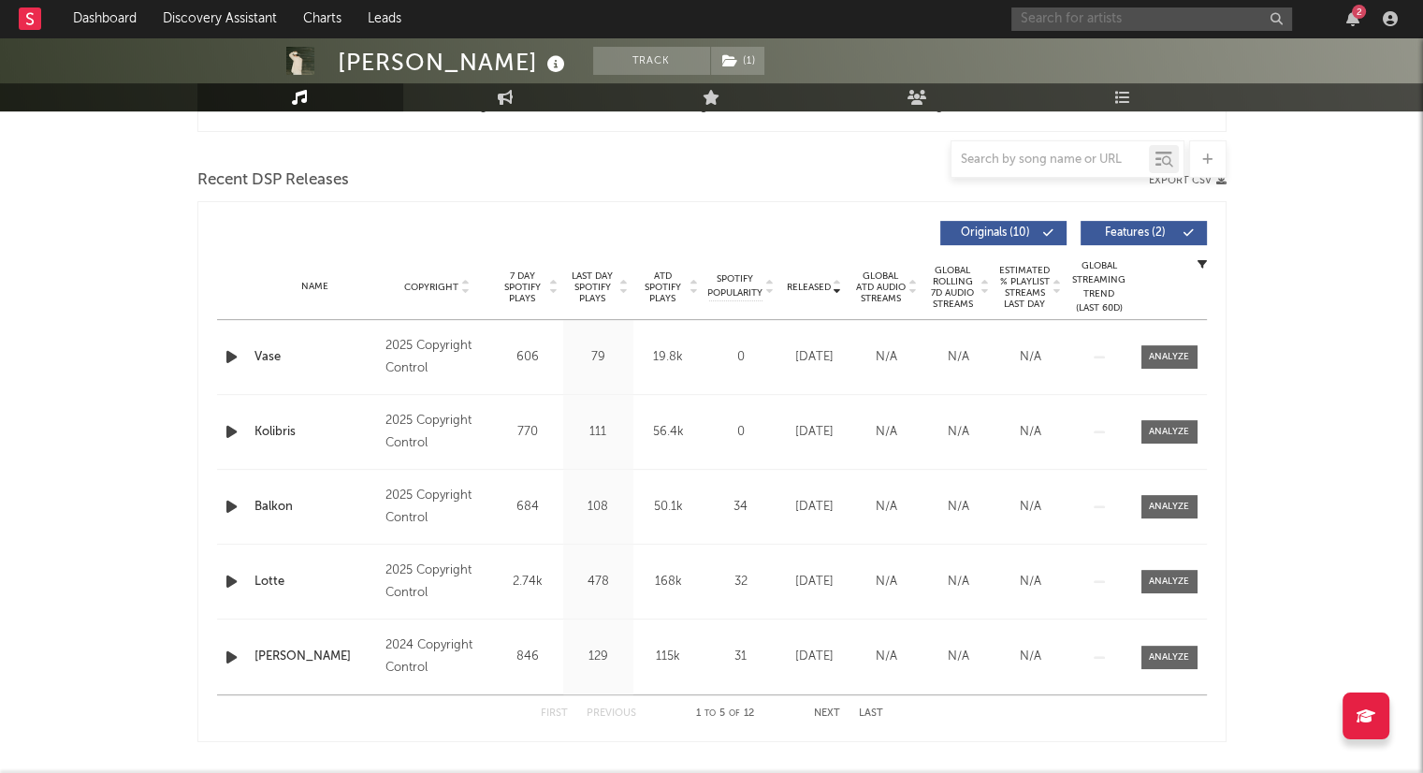
click at [1051, 15] on input "text" at bounding box center [1151, 18] width 281 height 23
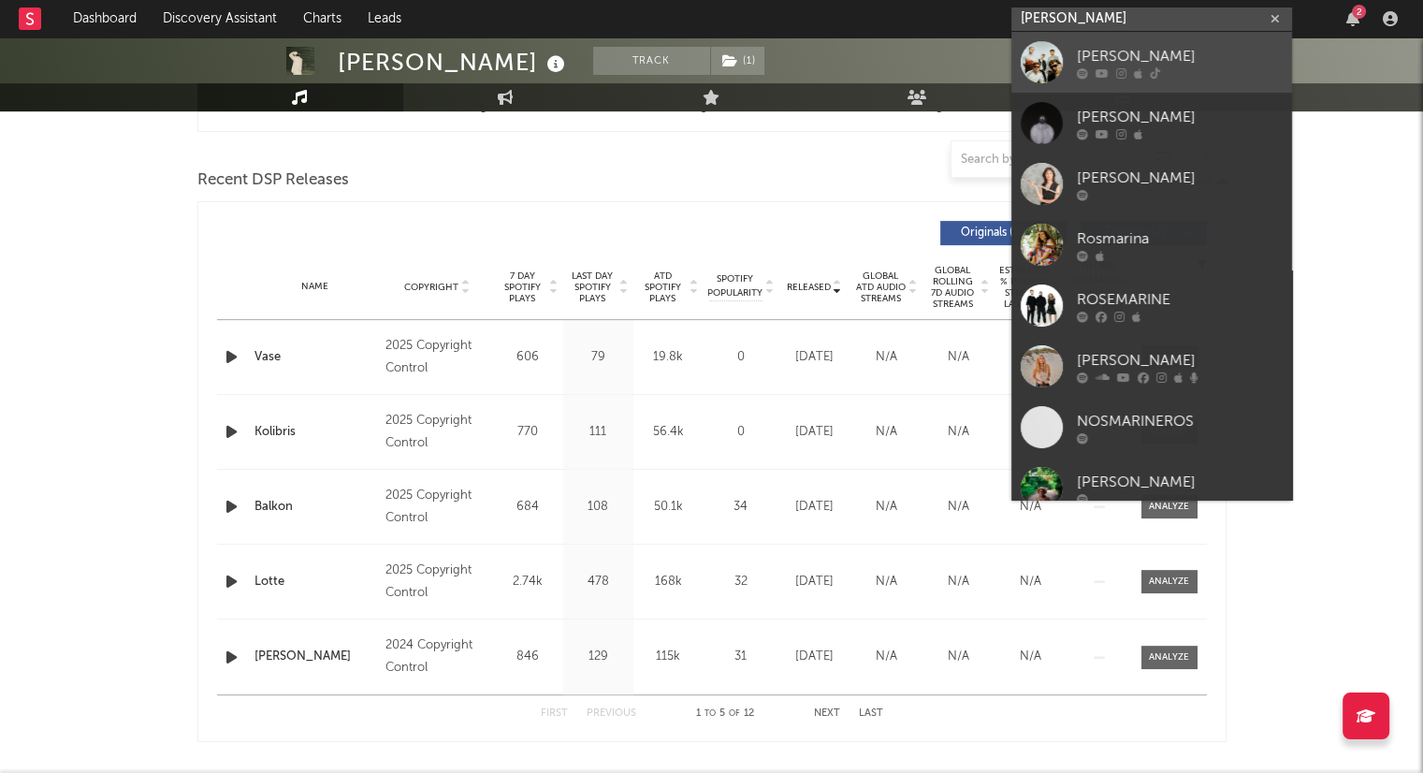
type input "[PERSON_NAME]"
click at [1153, 61] on div "[PERSON_NAME]" at bounding box center [1180, 56] width 206 height 22
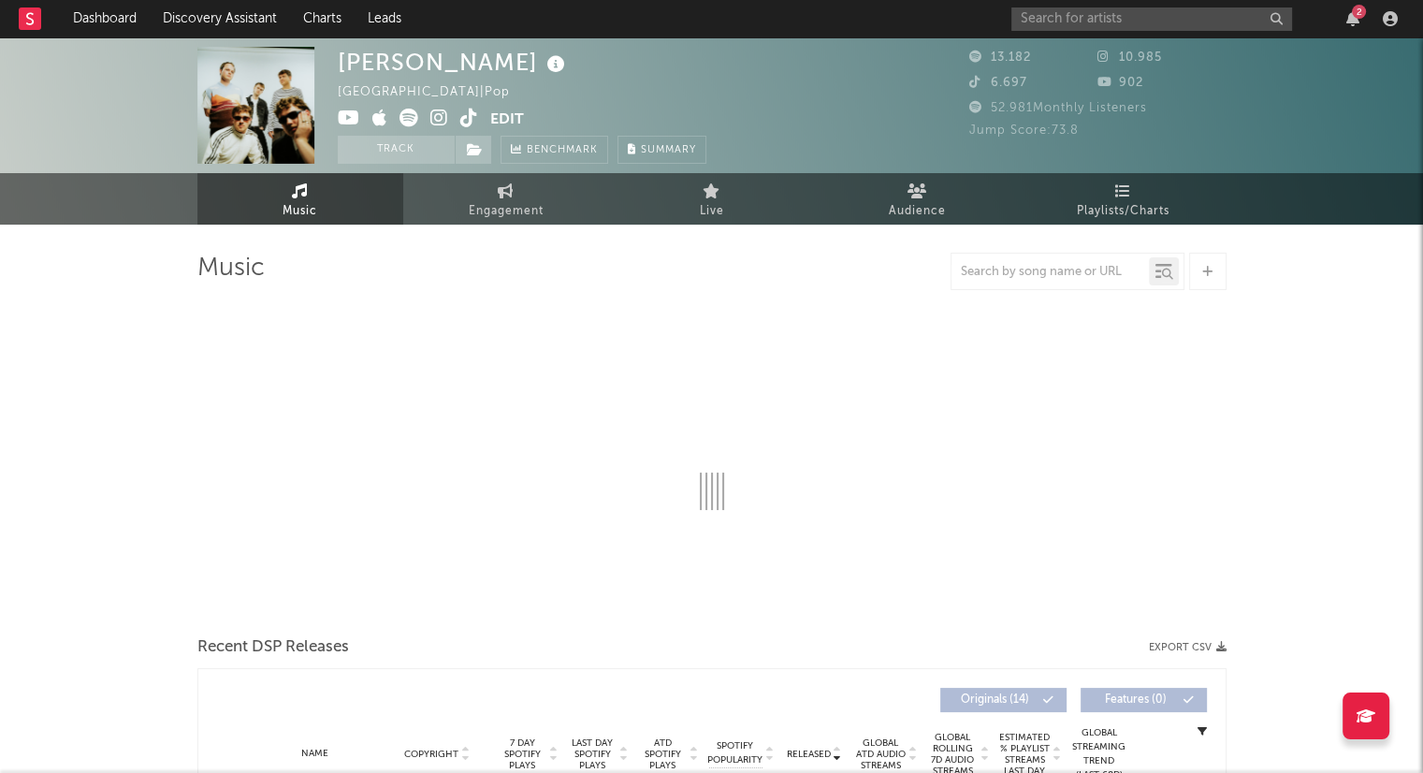
select select "6m"
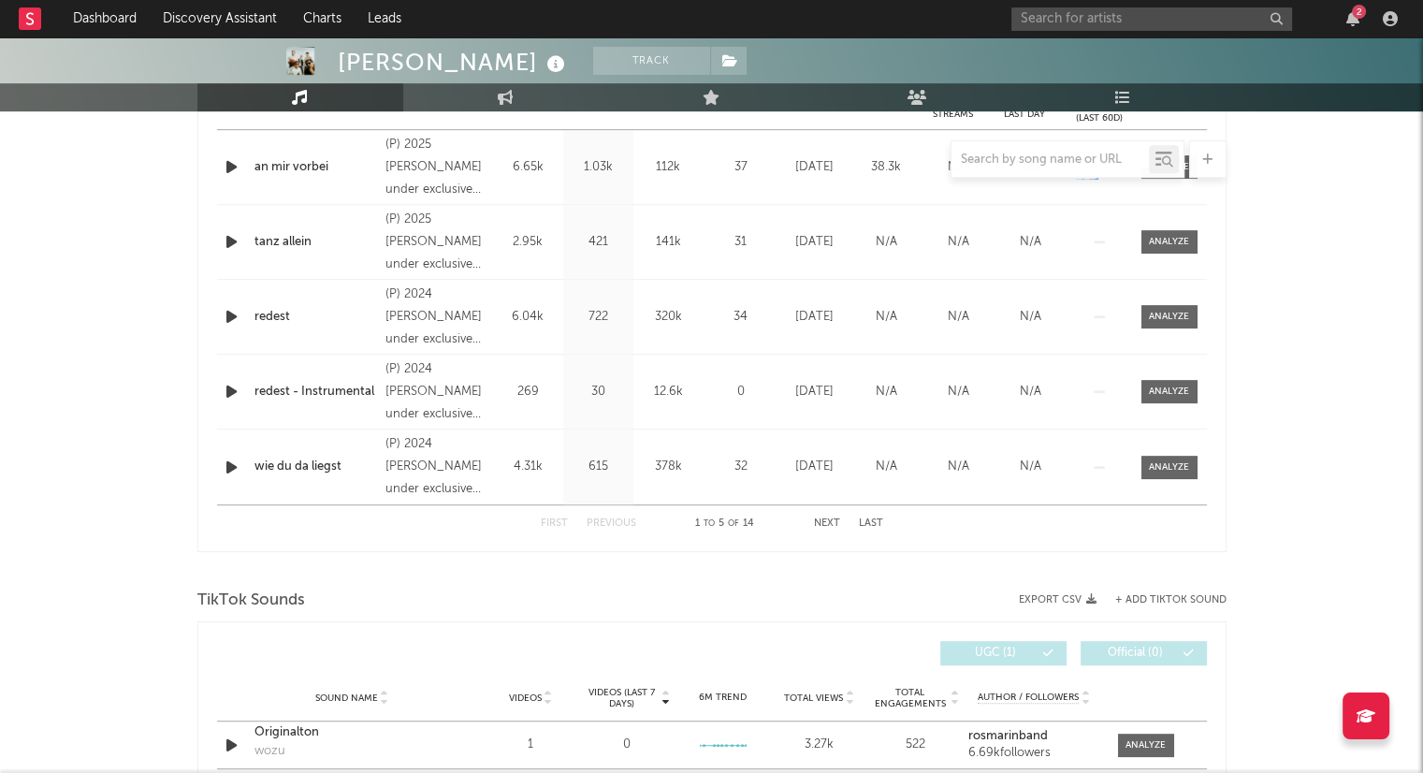
scroll to position [561, 0]
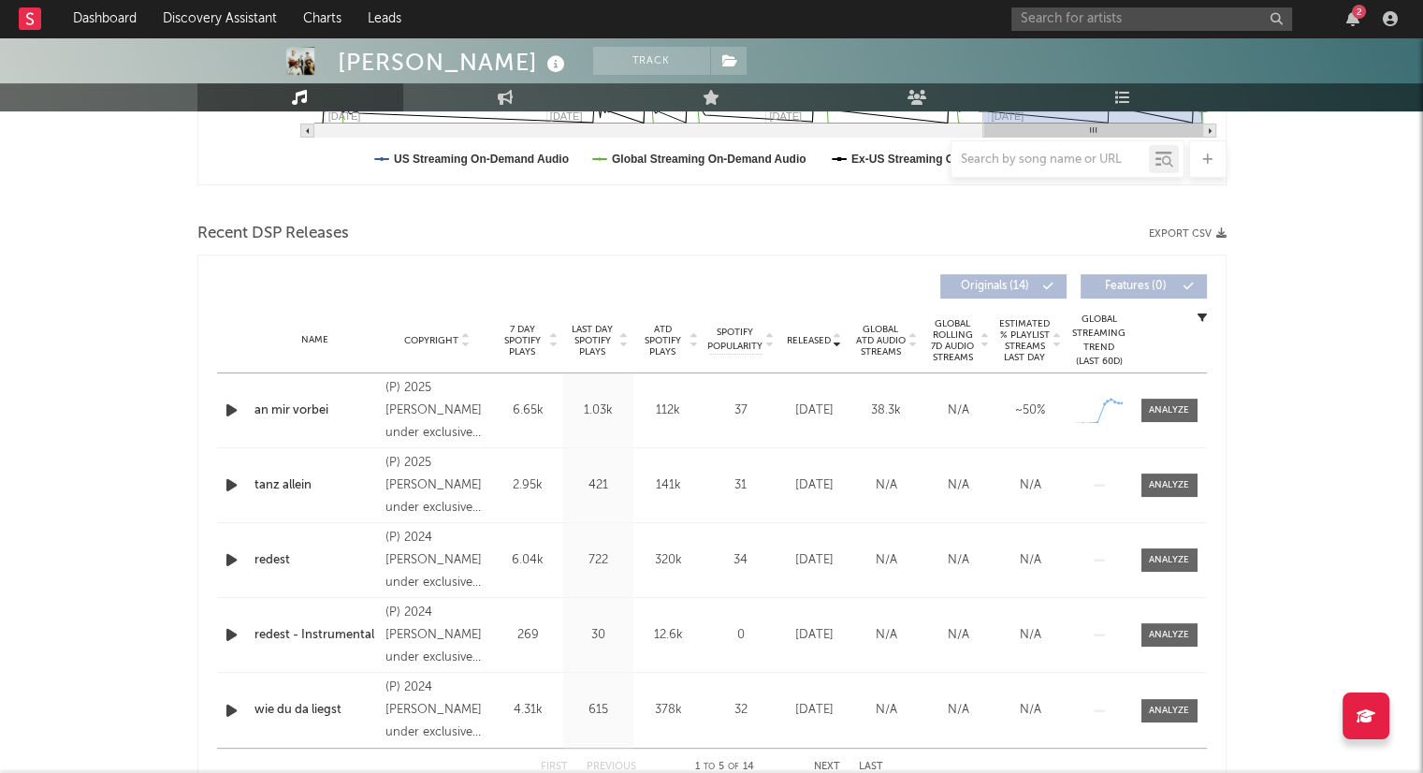
click at [695, 346] on icon at bounding box center [693, 344] width 9 height 7
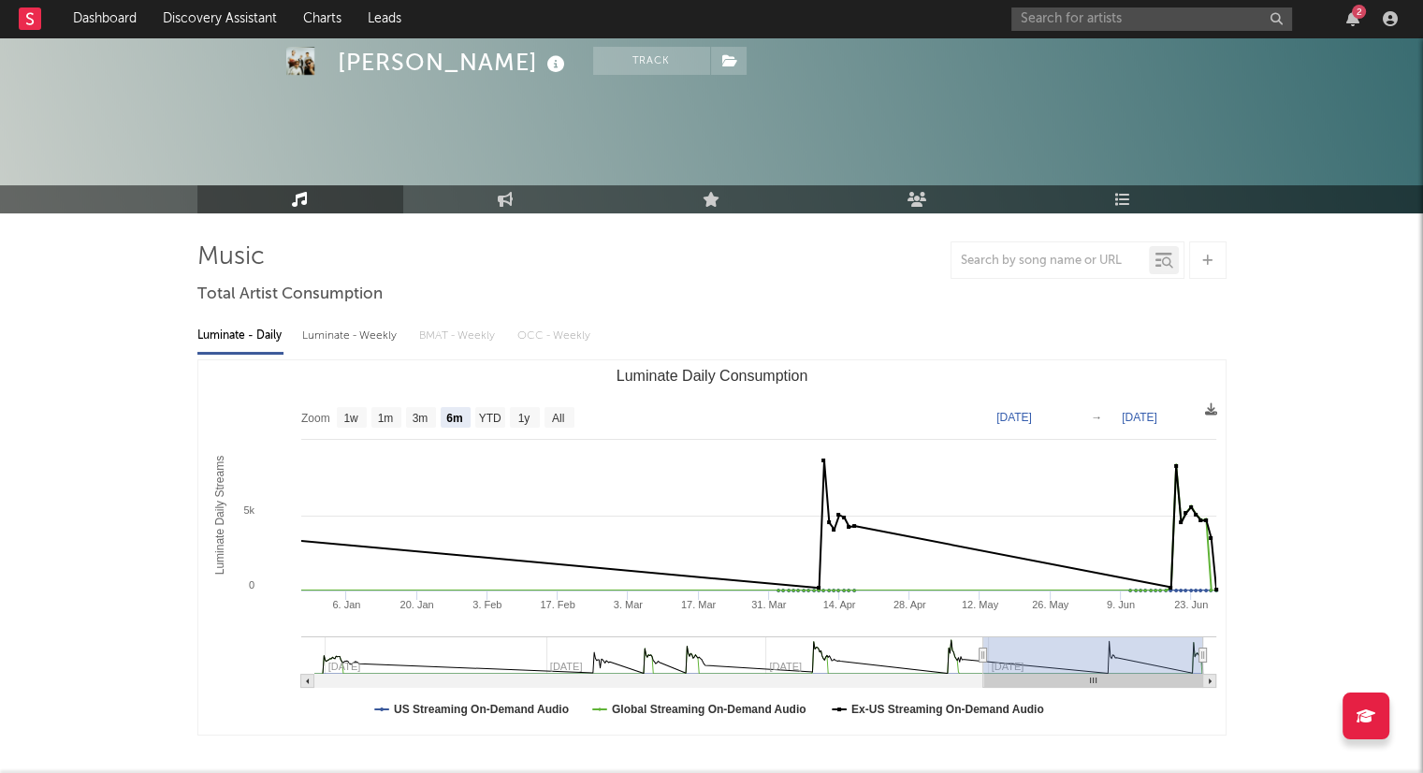
scroll to position [0, 0]
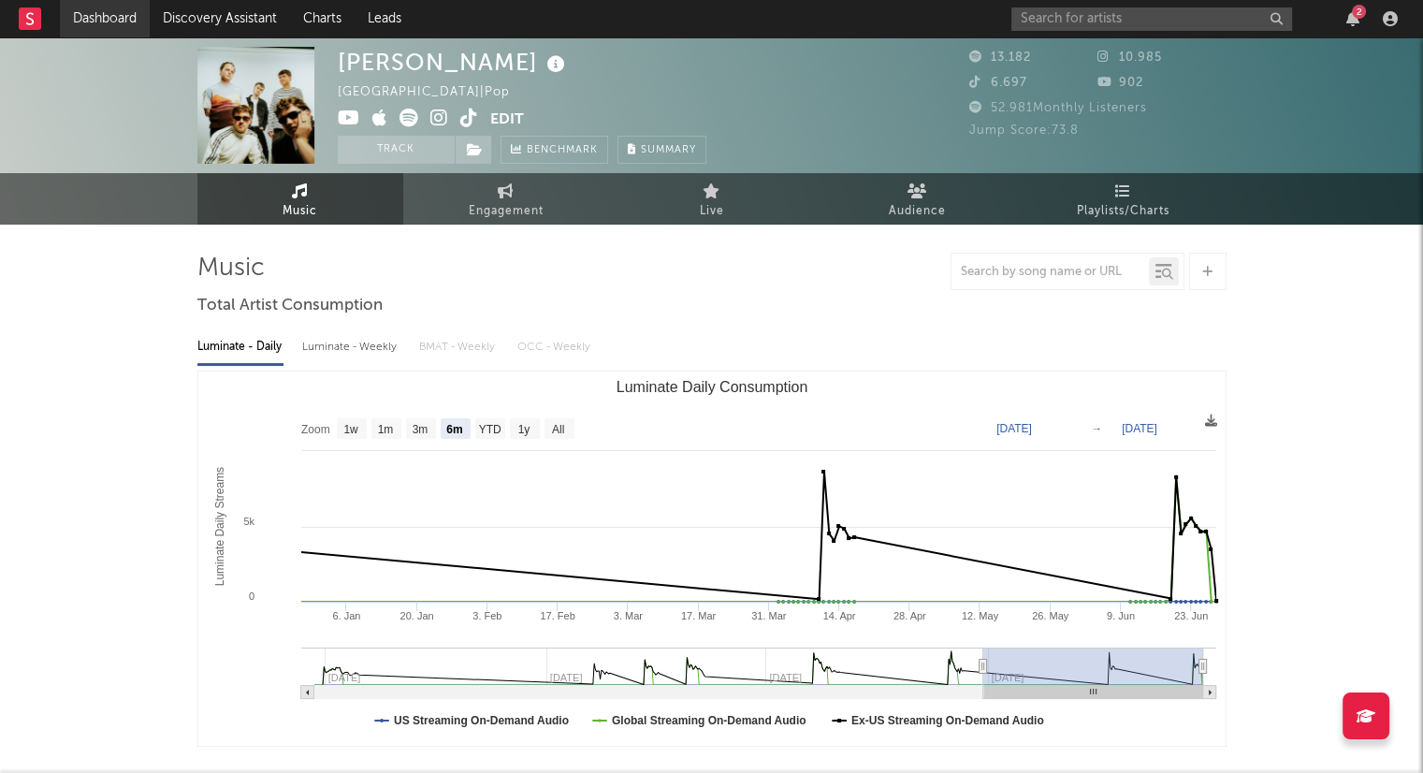
click at [101, 28] on link "Dashboard" at bounding box center [105, 18] width 90 height 37
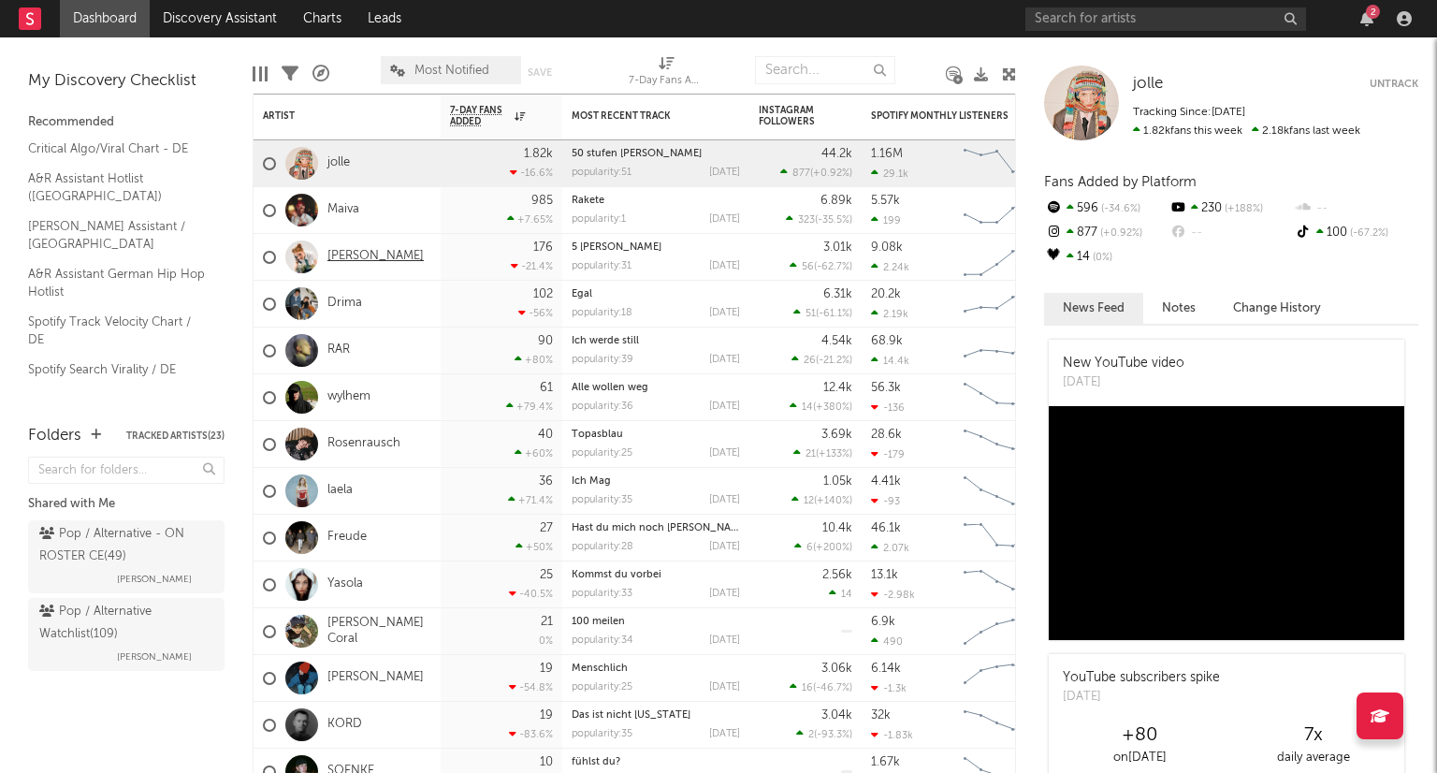
click at [370, 260] on link "[PERSON_NAME]" at bounding box center [375, 257] width 96 height 16
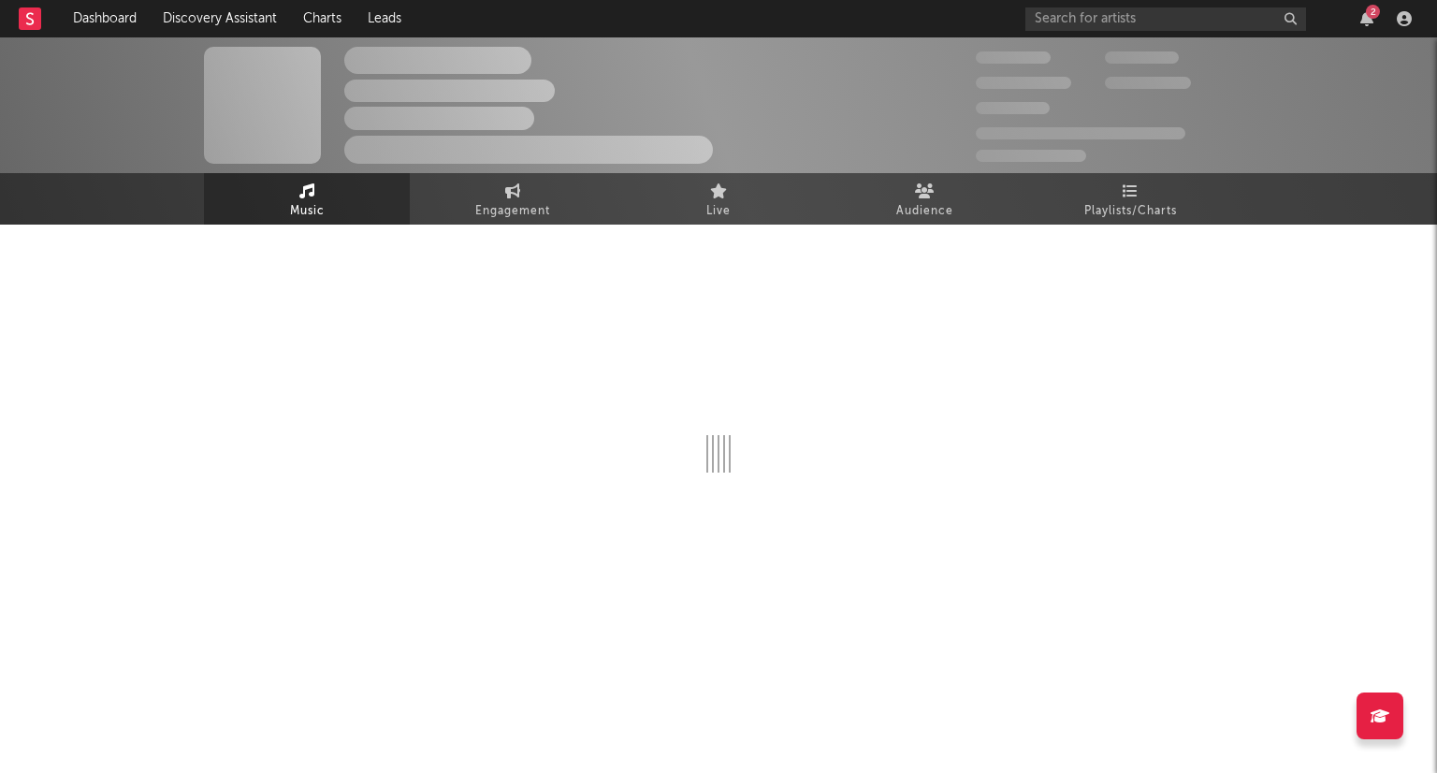
select select "1w"
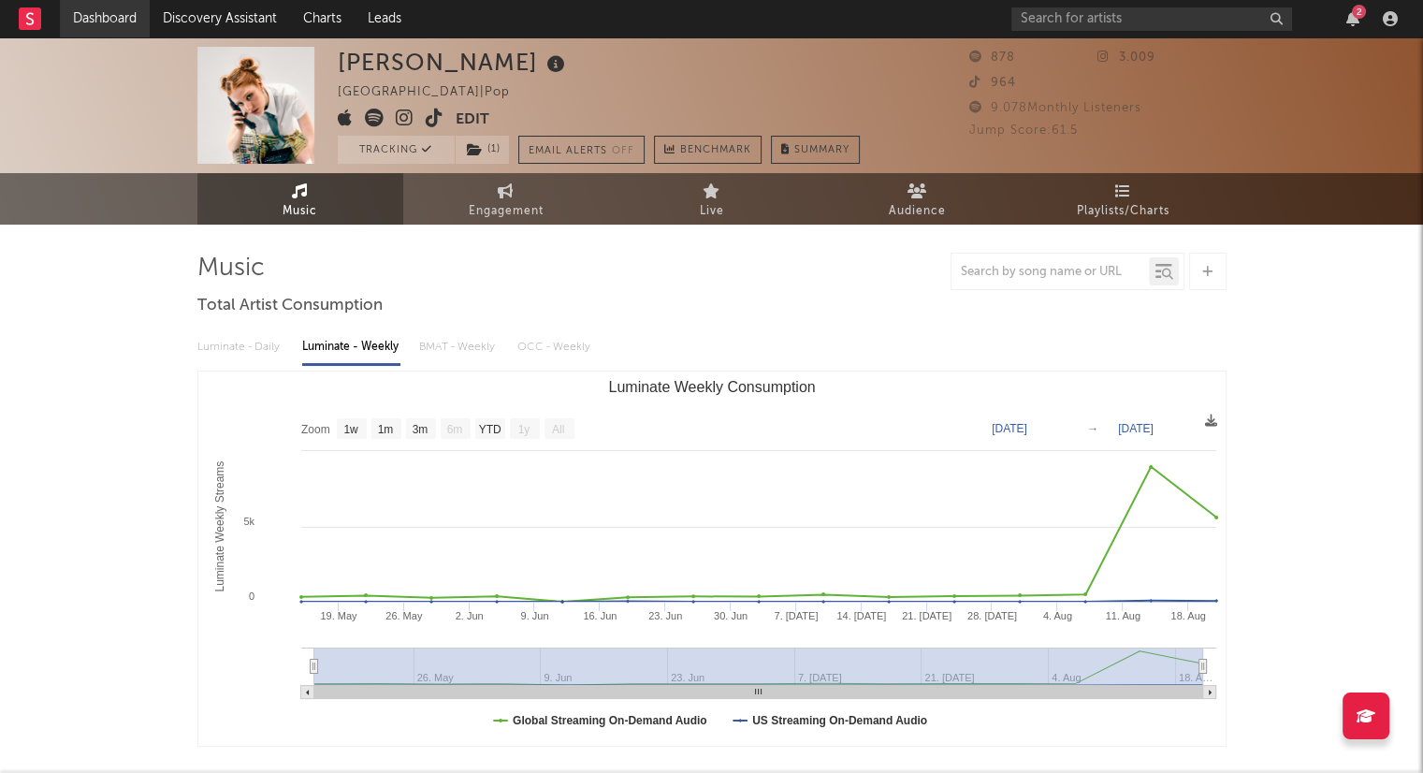
click at [90, 13] on link "Dashboard" at bounding box center [105, 18] width 90 height 37
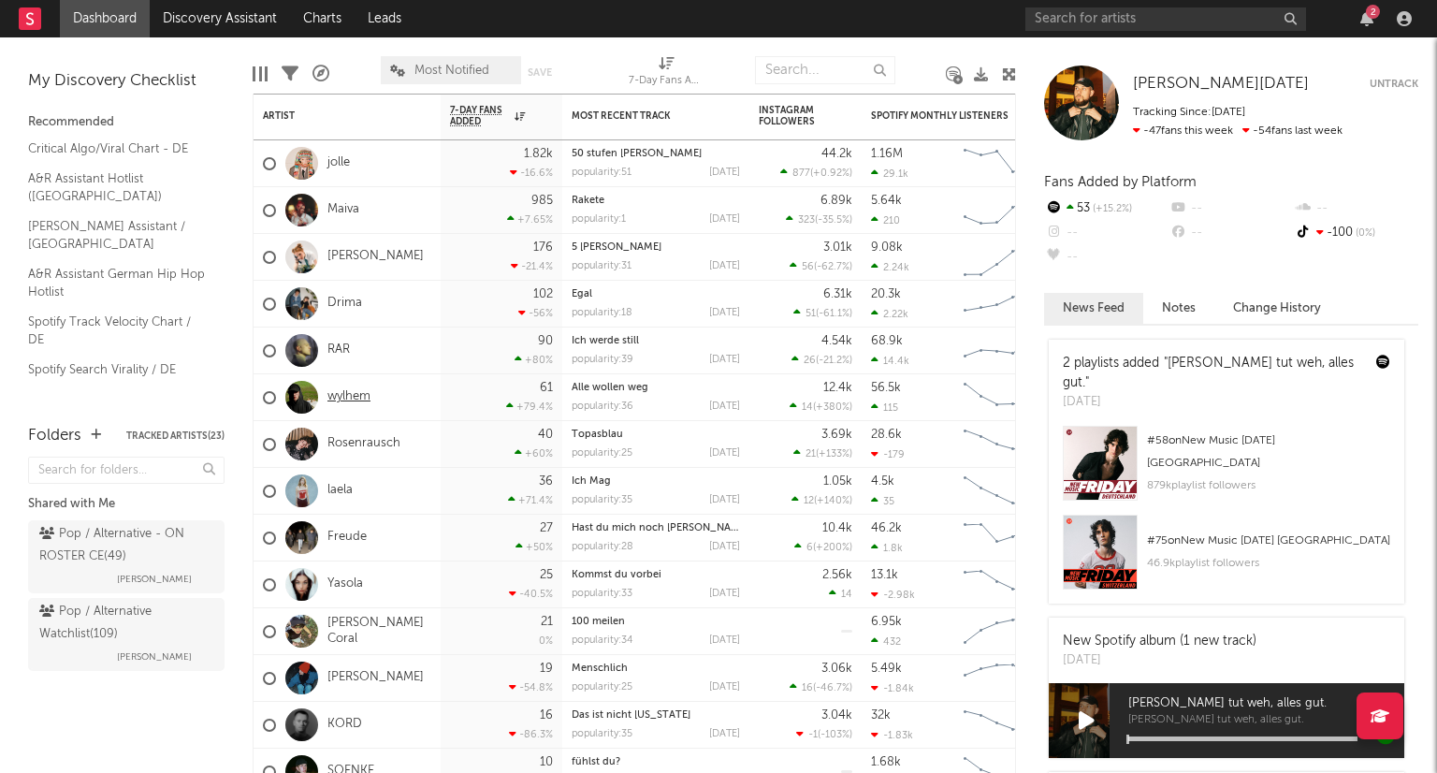
click at [339, 398] on link "wylhem" at bounding box center [348, 397] width 43 height 16
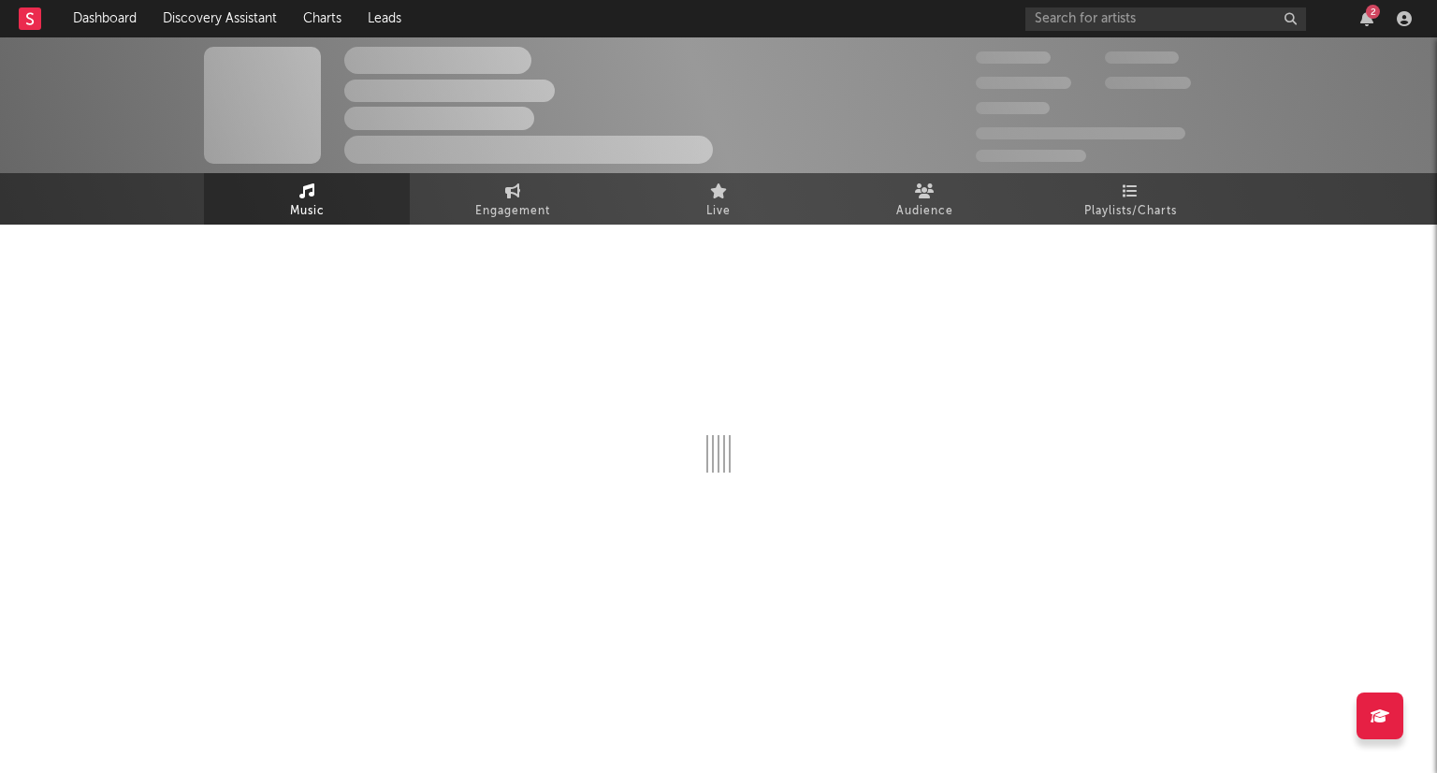
select select "6m"
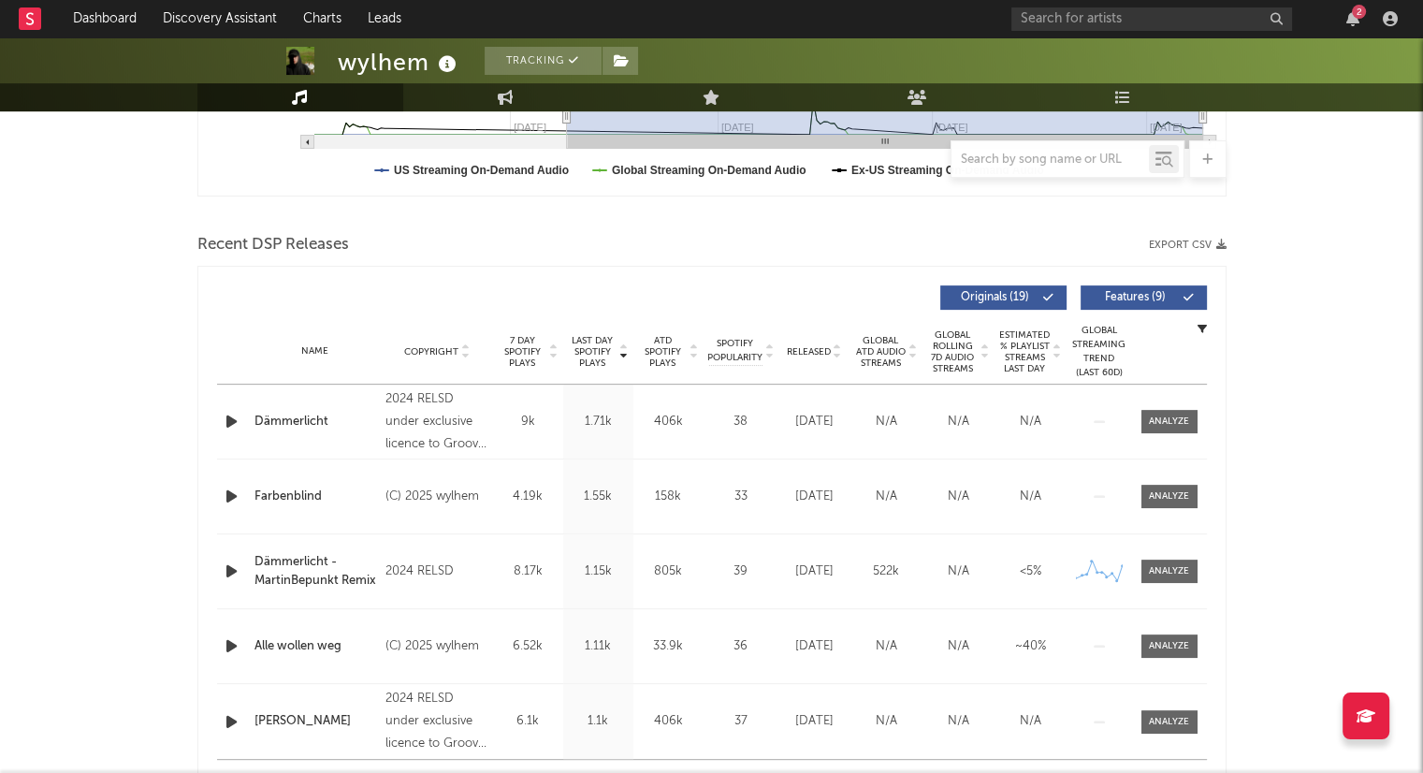
scroll to position [561, 0]
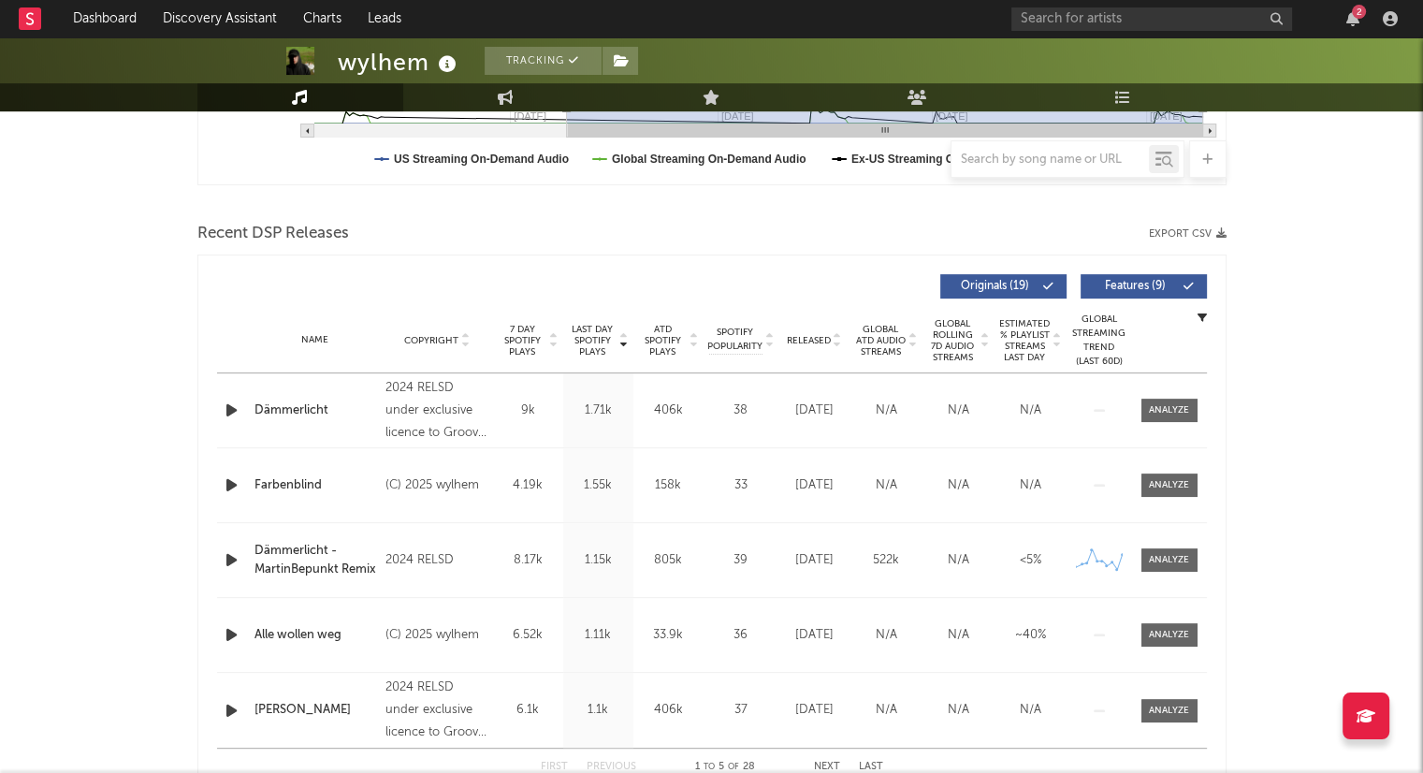
click at [838, 341] on icon at bounding box center [837, 344] width 9 height 7
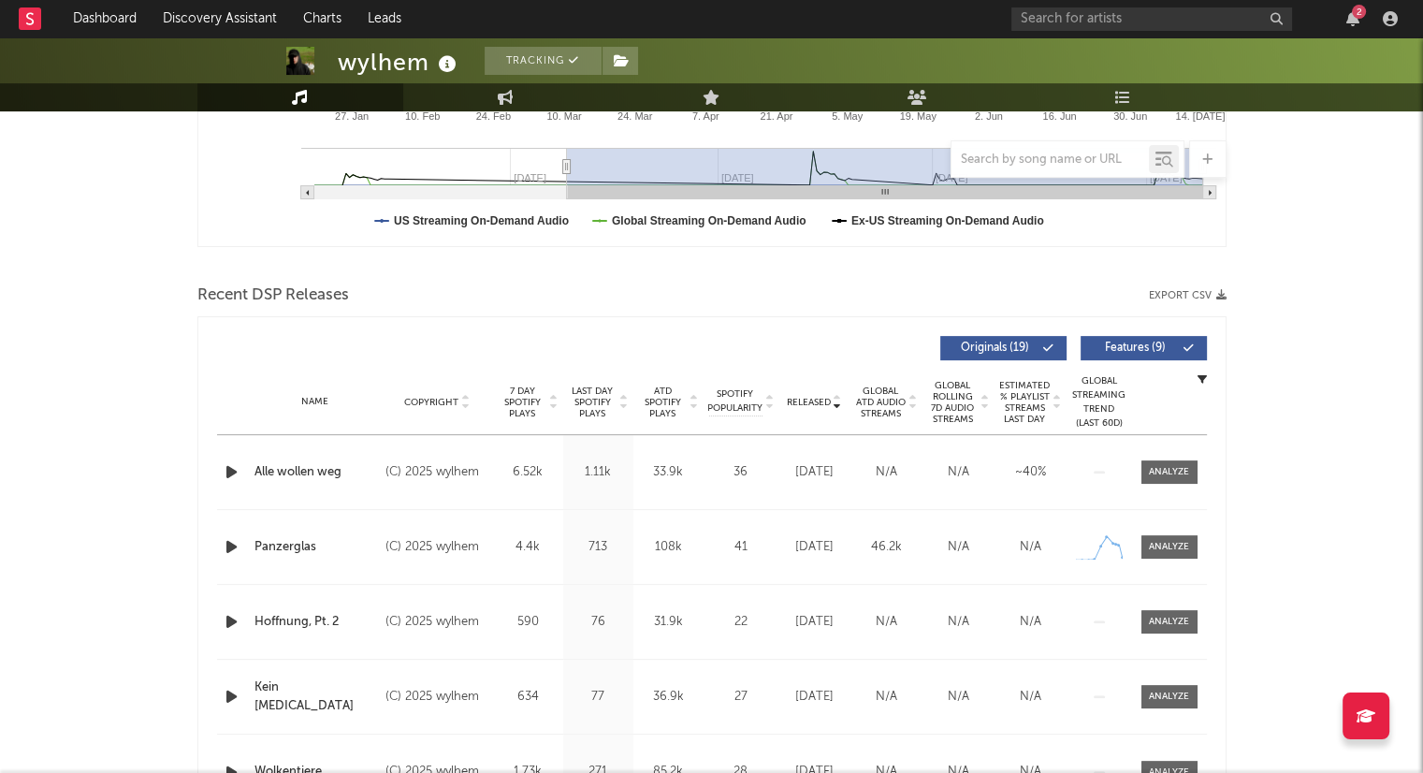
scroll to position [468, 0]
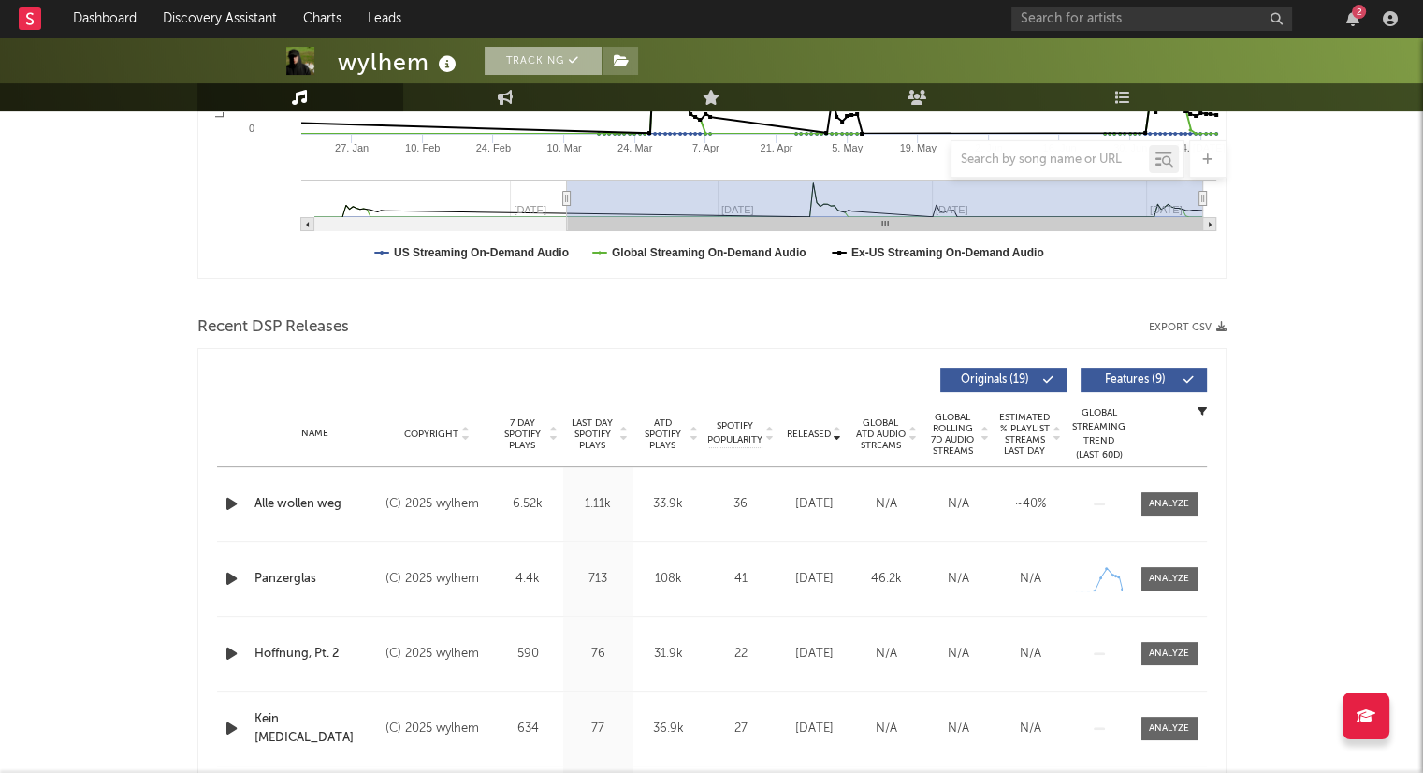
click at [565, 48] on button "Tracking" at bounding box center [543, 61] width 117 height 28
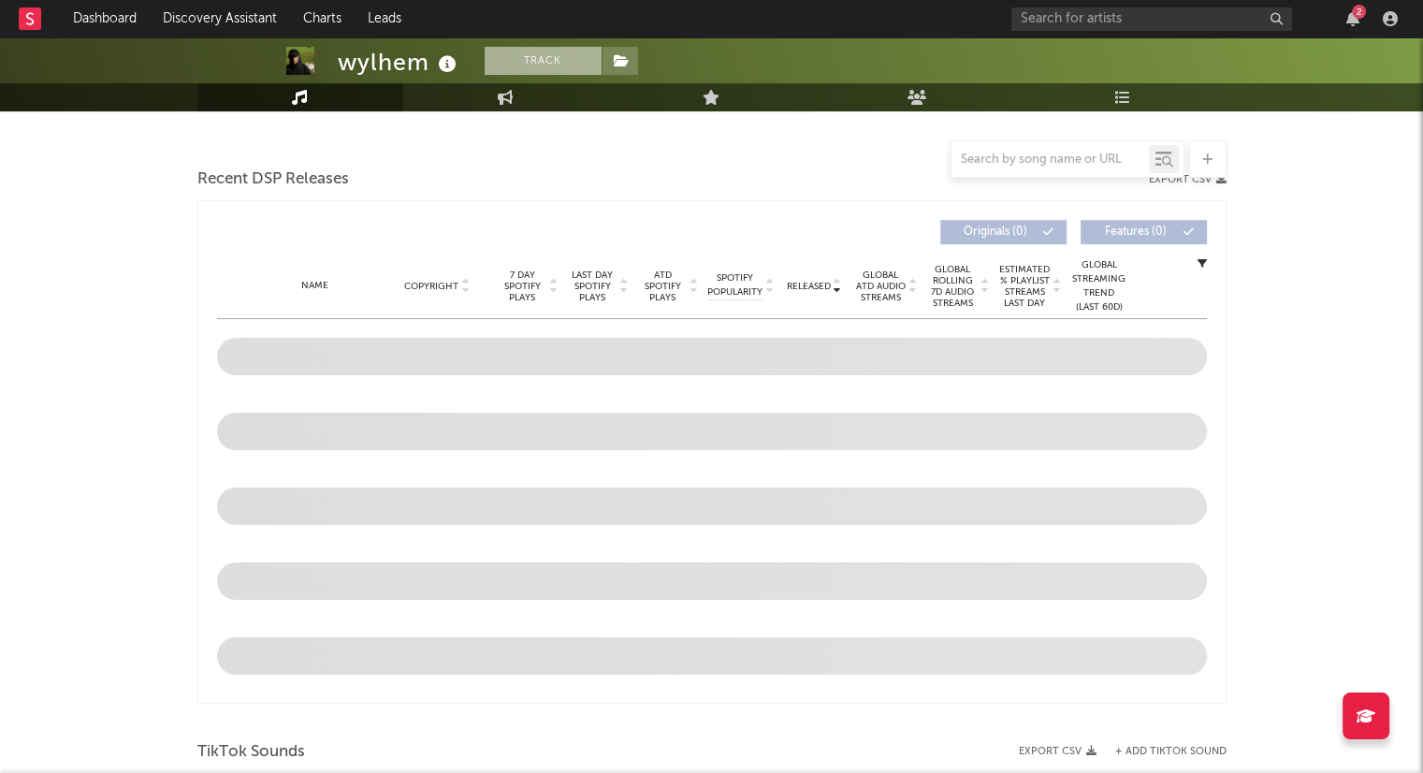
scroll to position [320, 0]
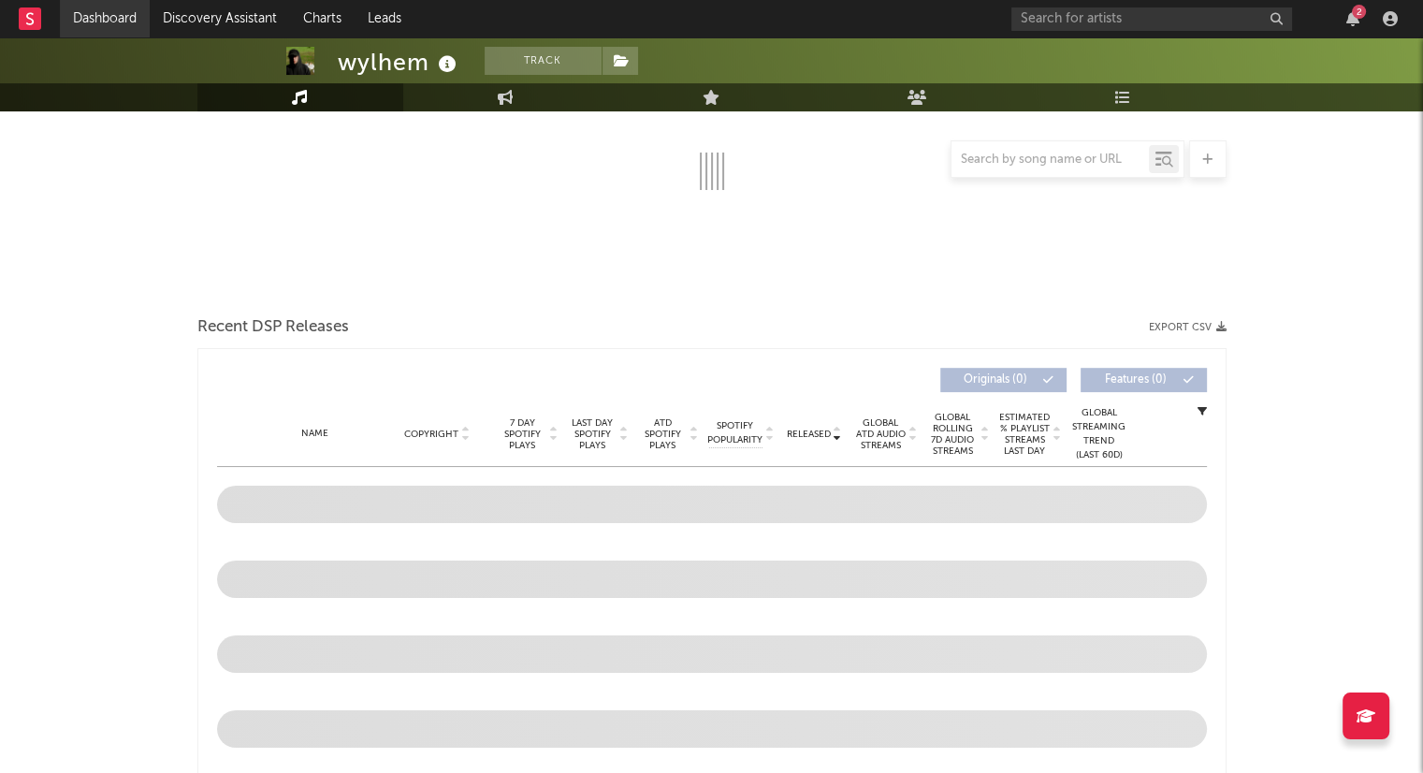
click at [124, 16] on link "Dashboard" at bounding box center [105, 18] width 90 height 37
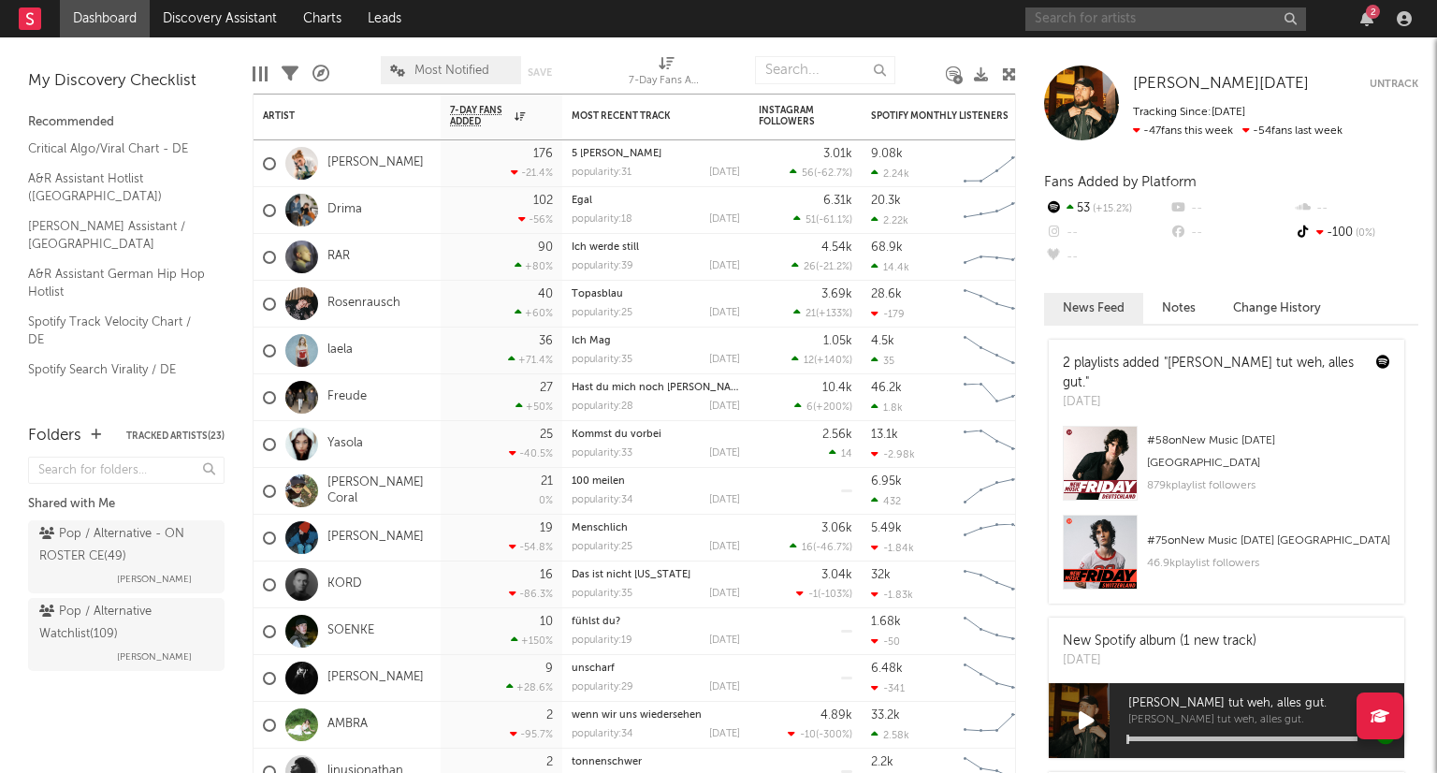
click at [1070, 20] on input "text" at bounding box center [1165, 18] width 281 height 23
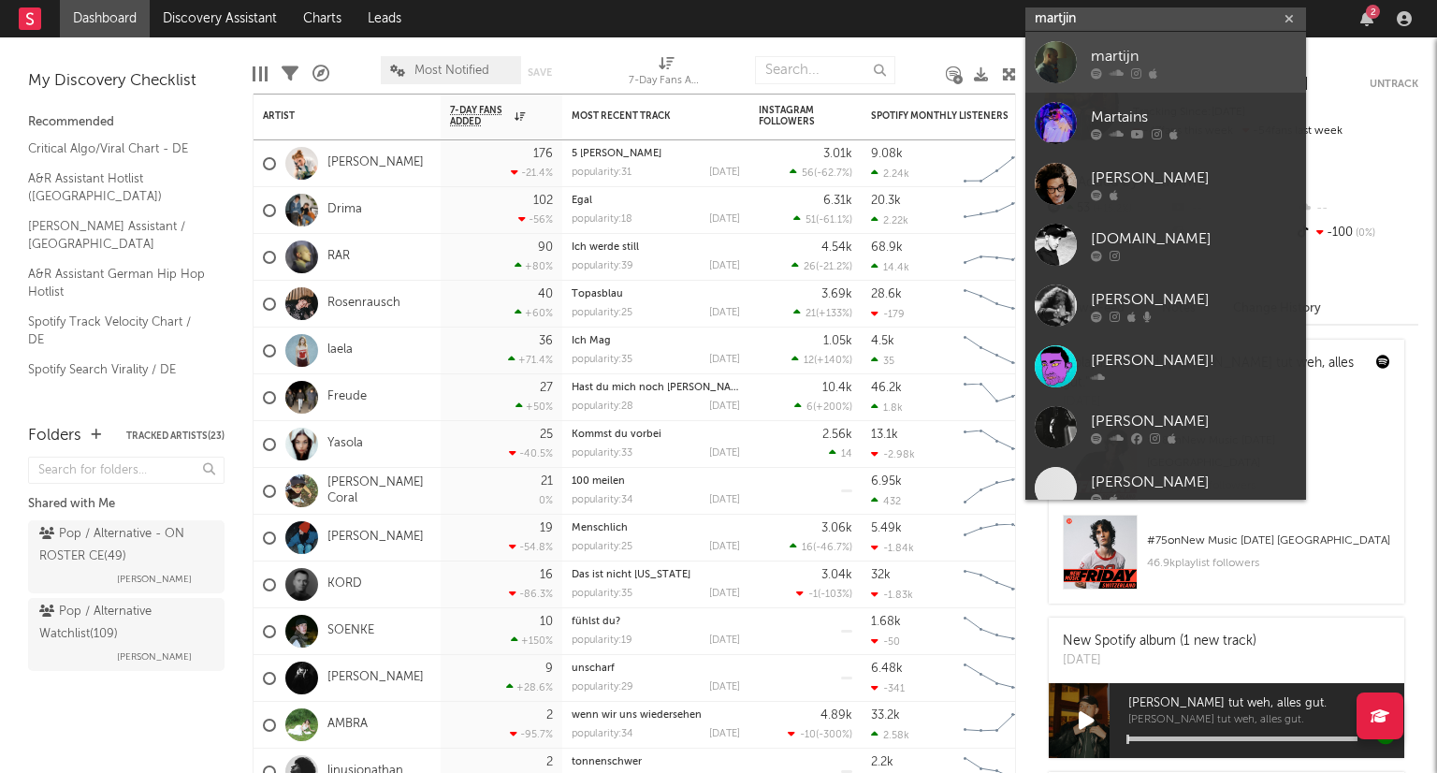
type input "martjin"
click at [1155, 58] on div "martijn" at bounding box center [1194, 56] width 206 height 22
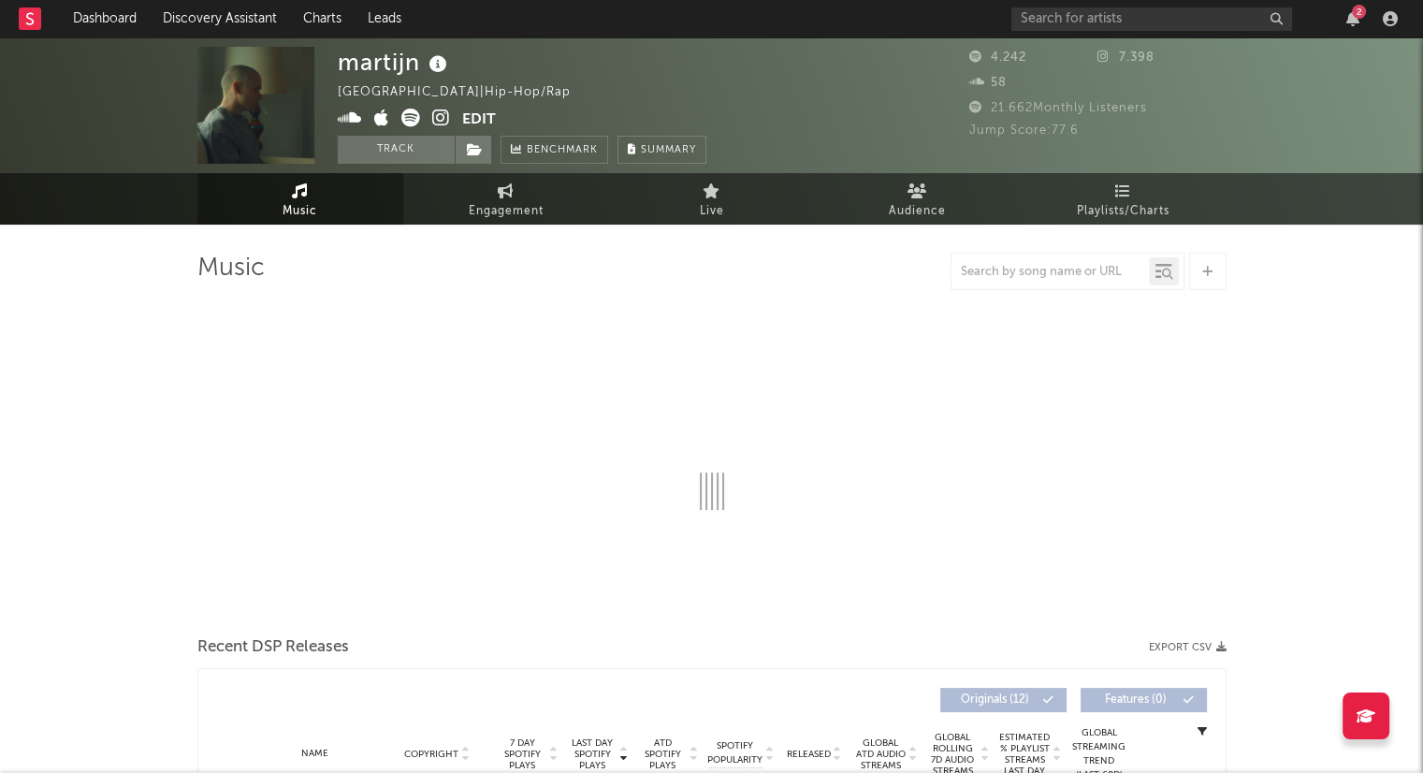
select select "1w"
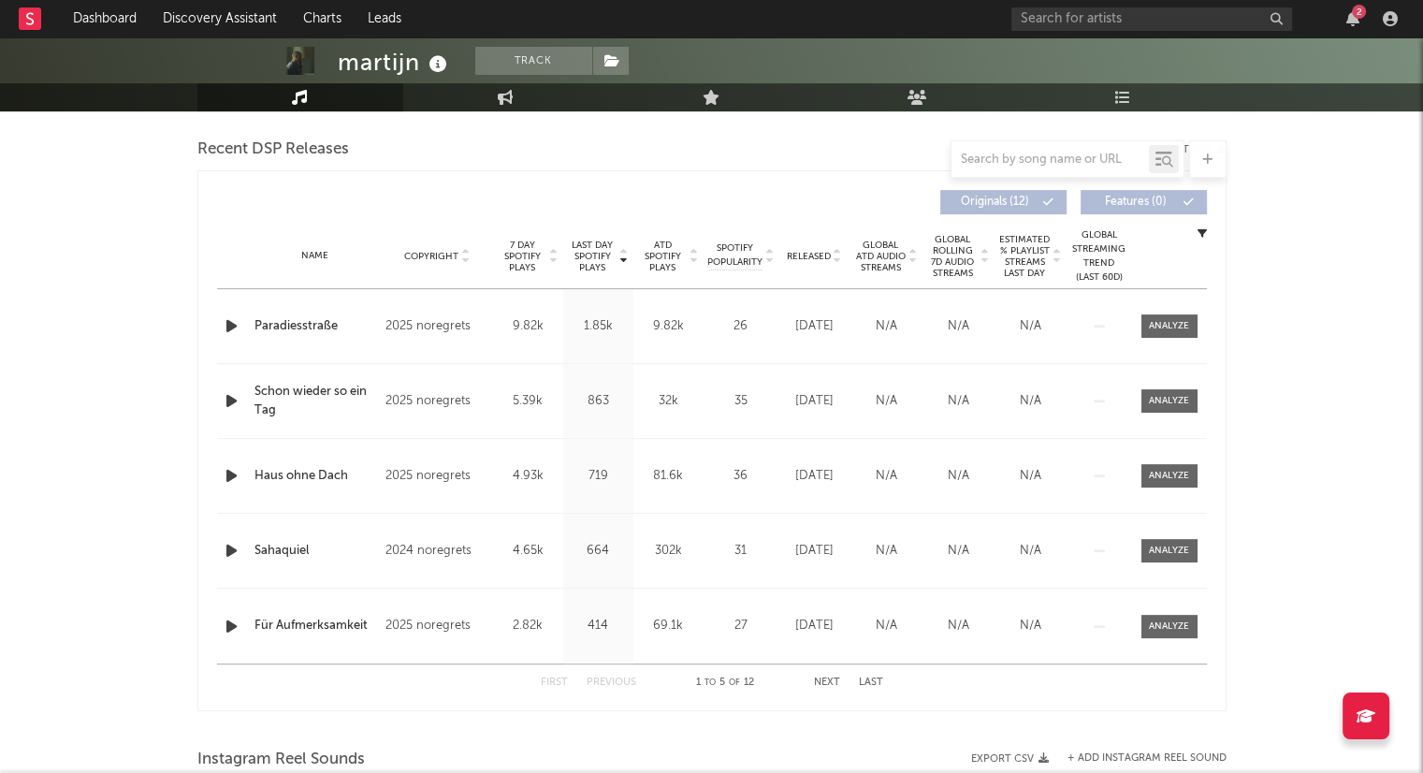
scroll to position [655, 0]
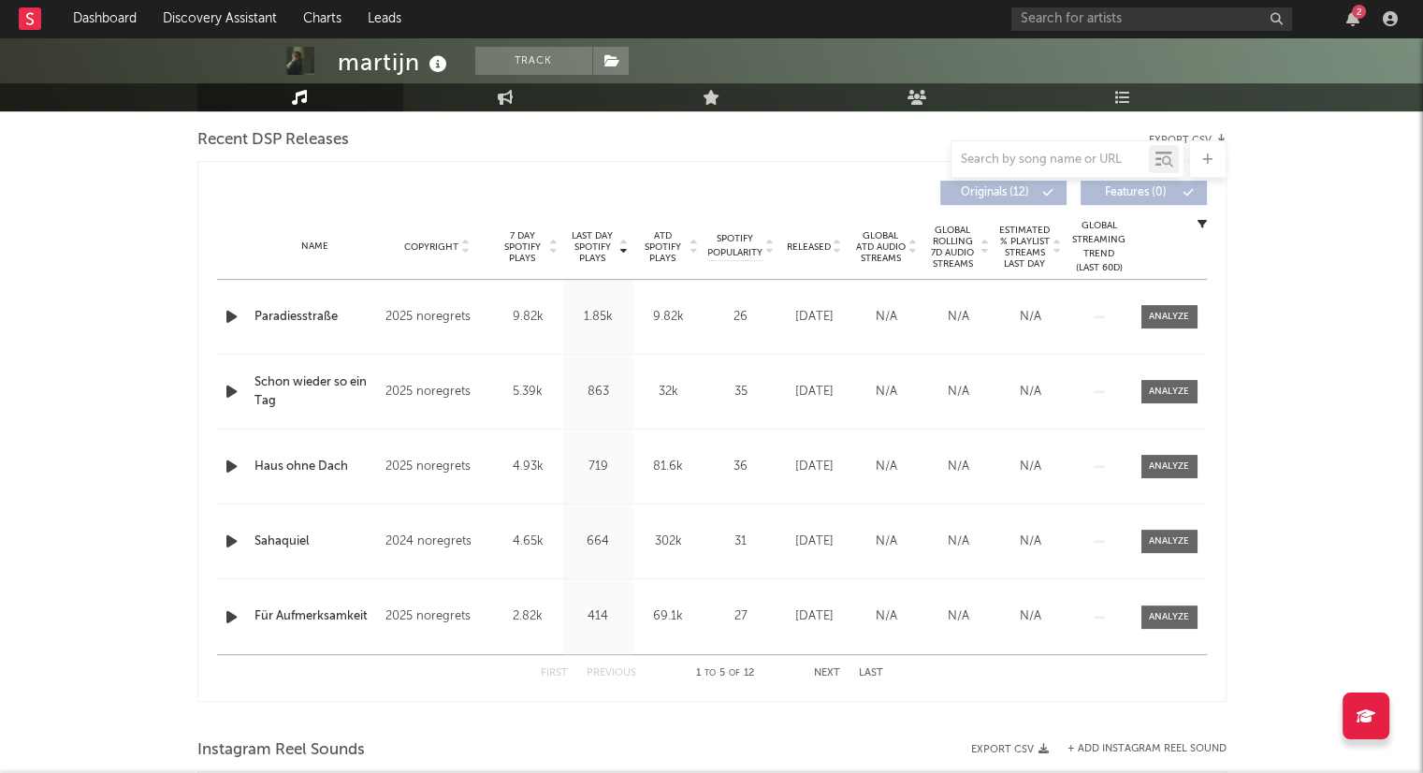
click at [835, 252] on icon at bounding box center [837, 250] width 9 height 7
click at [823, 682] on div "First Previous 1 to 5 of 12 Next Last" at bounding box center [712, 673] width 342 height 36
click at [827, 669] on button "Next" at bounding box center [827, 673] width 26 height 10
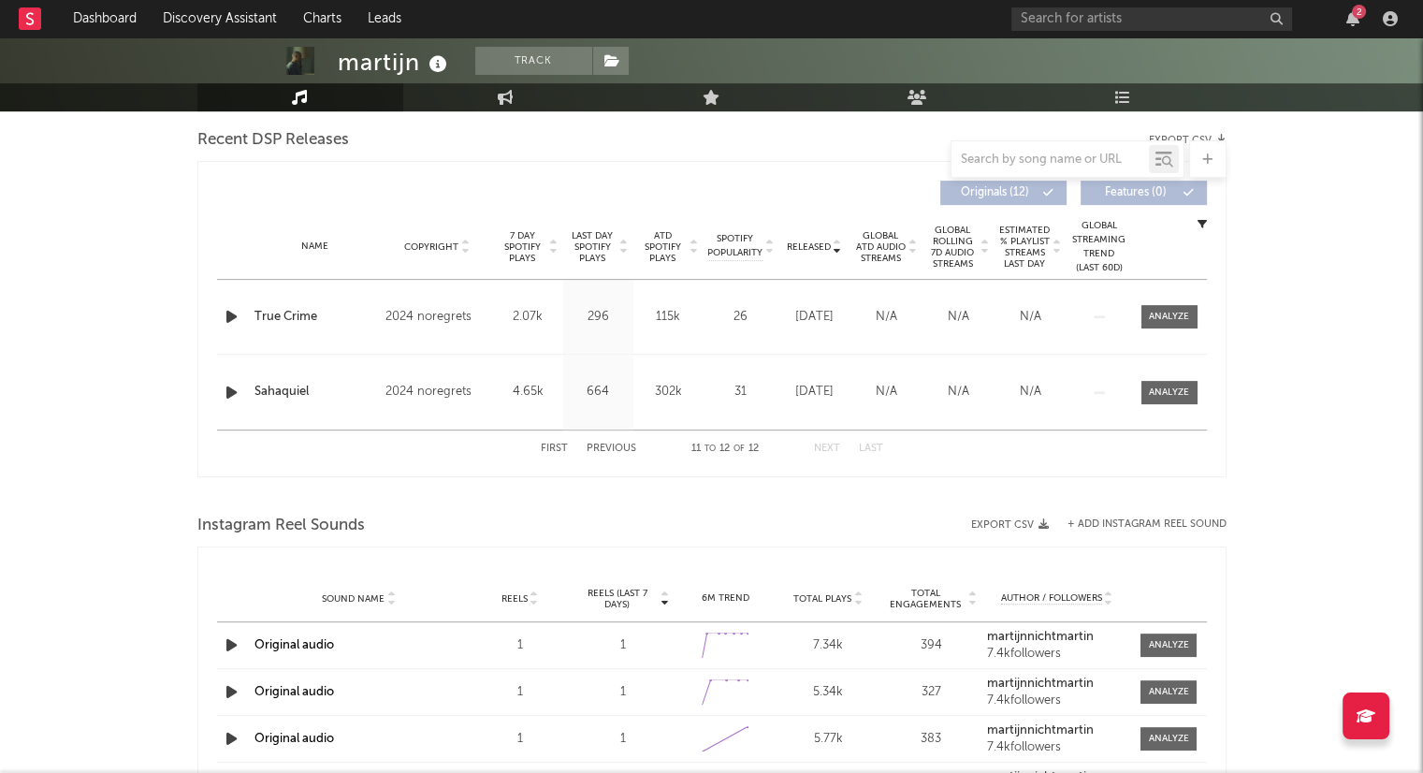
click at [541, 444] on button "First" at bounding box center [554, 448] width 27 height 10
